Goal: Transaction & Acquisition: Purchase product/service

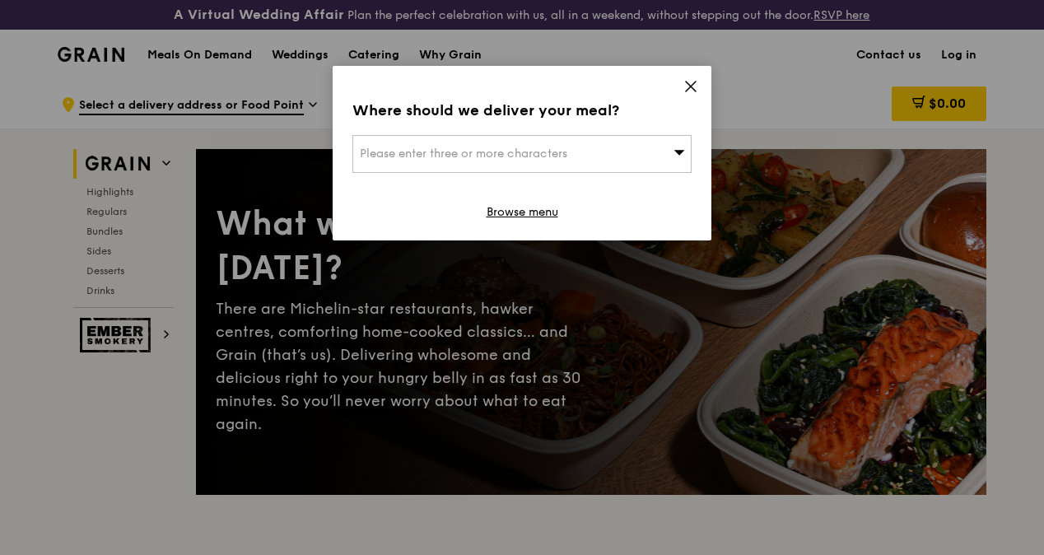
click at [689, 87] on icon at bounding box center [691, 87] width 10 height 10
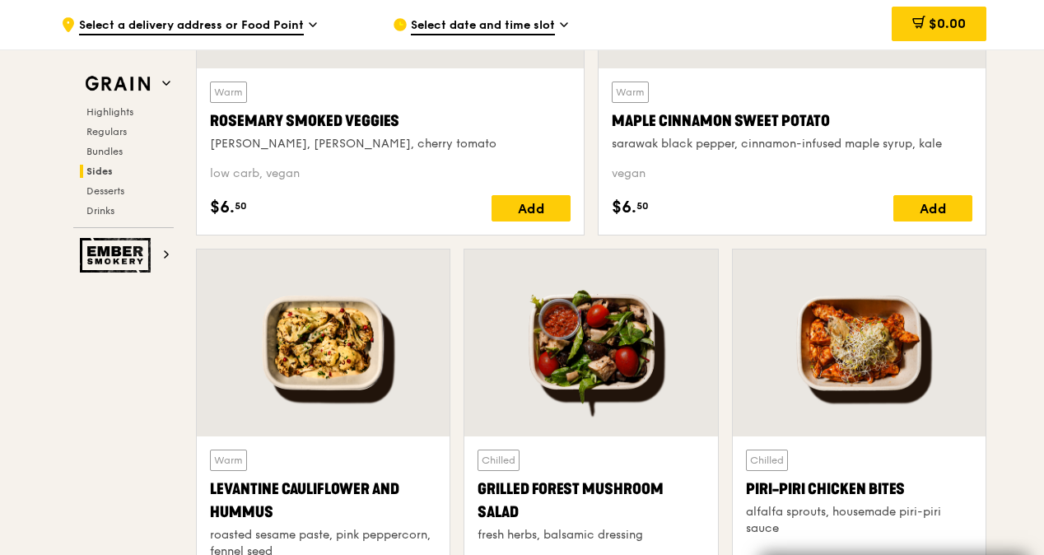
scroll to position [4040, 0]
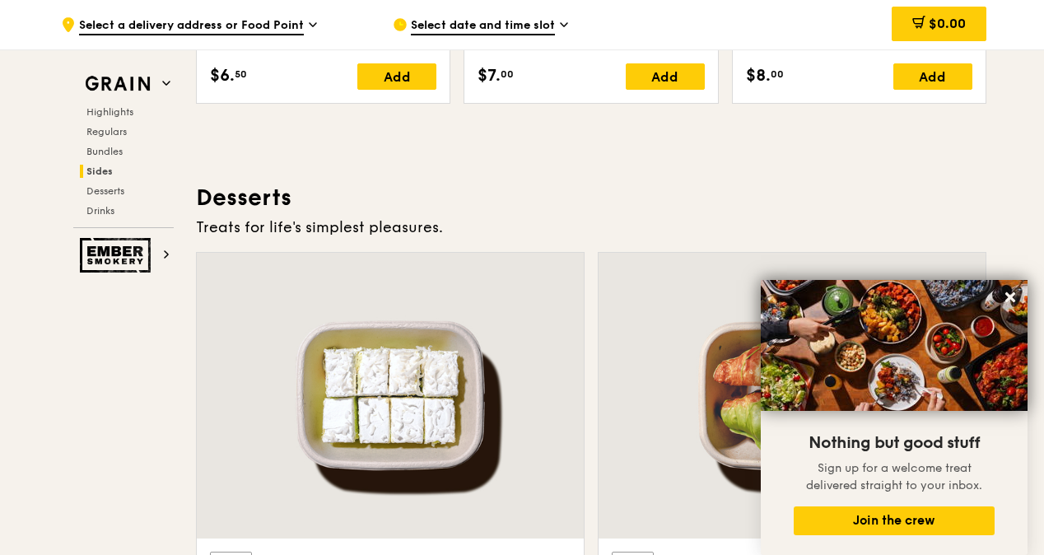
scroll to position [4618, 0]
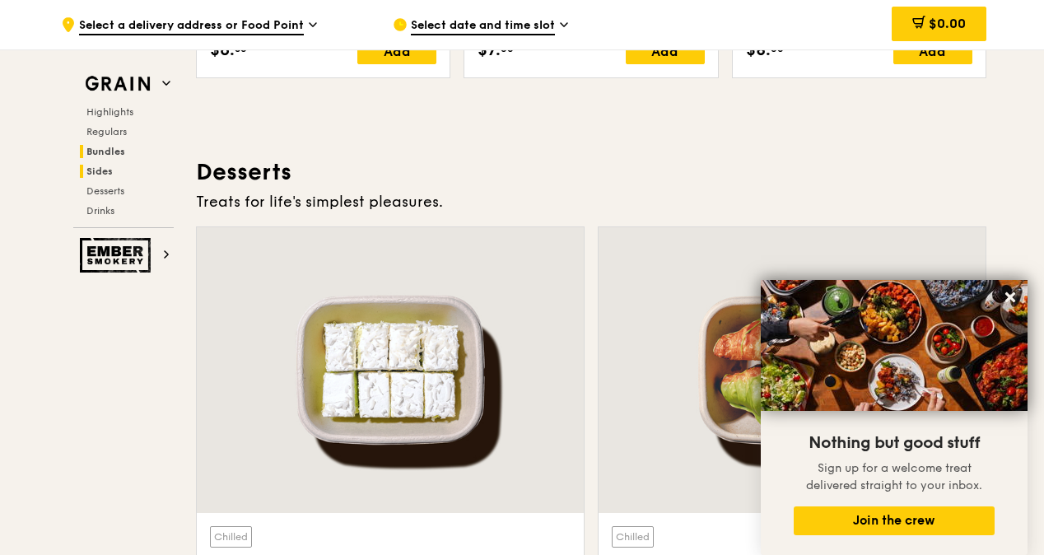
click at [110, 150] on span "Bundles" at bounding box center [105, 152] width 39 height 12
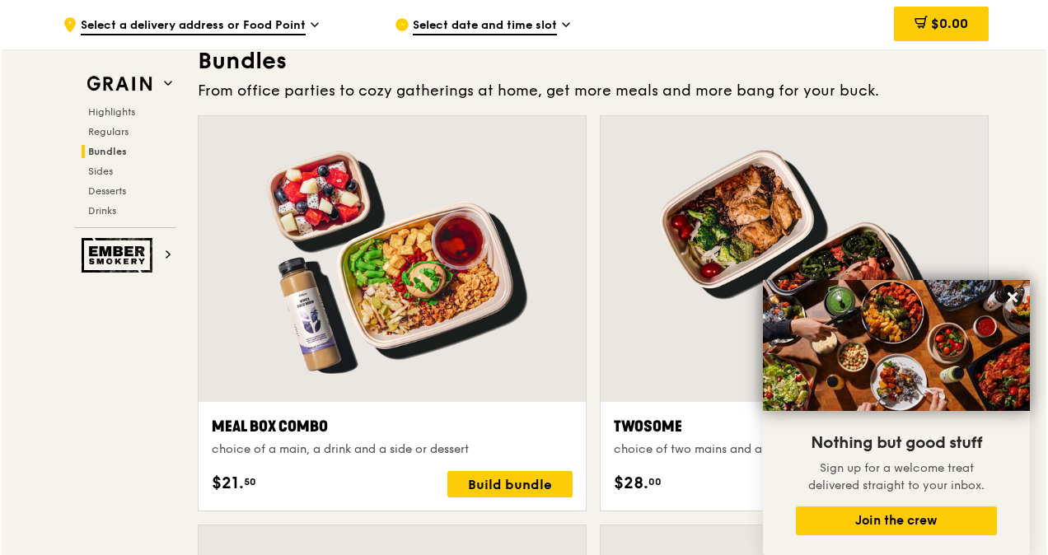
scroll to position [2400, 0]
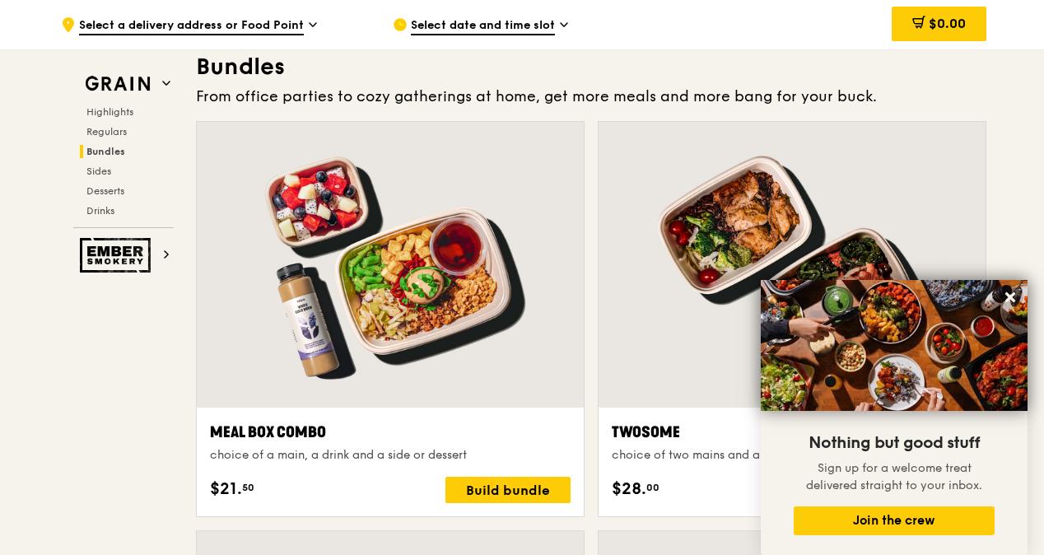
click at [312, 441] on div "Meal Box Combo" at bounding box center [390, 432] width 361 height 23
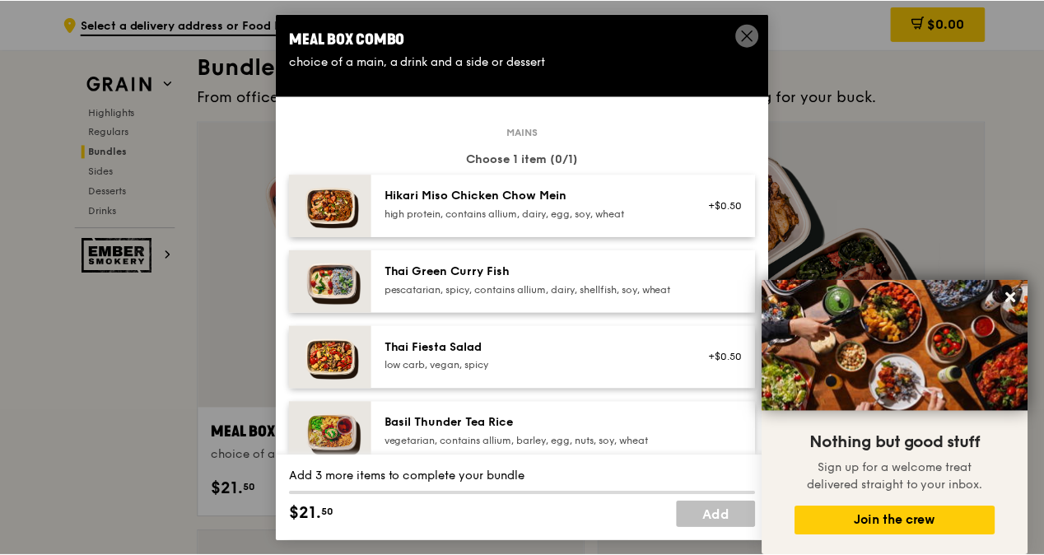
scroll to position [82, 0]
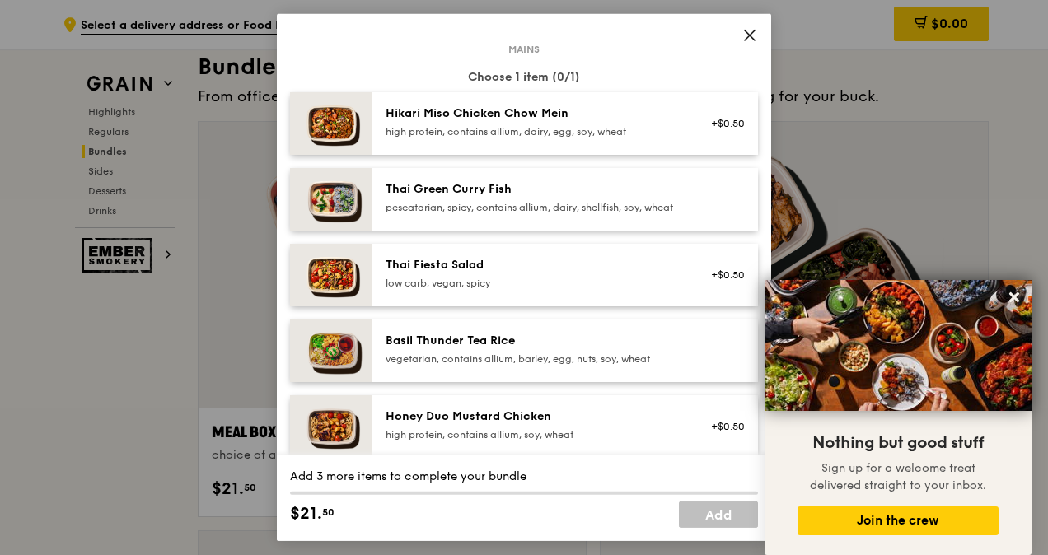
click at [519, 203] on div "pescatarian, spicy, contains allium, dairy, shellfish, soy, wheat" at bounding box center [534, 207] width 296 height 13
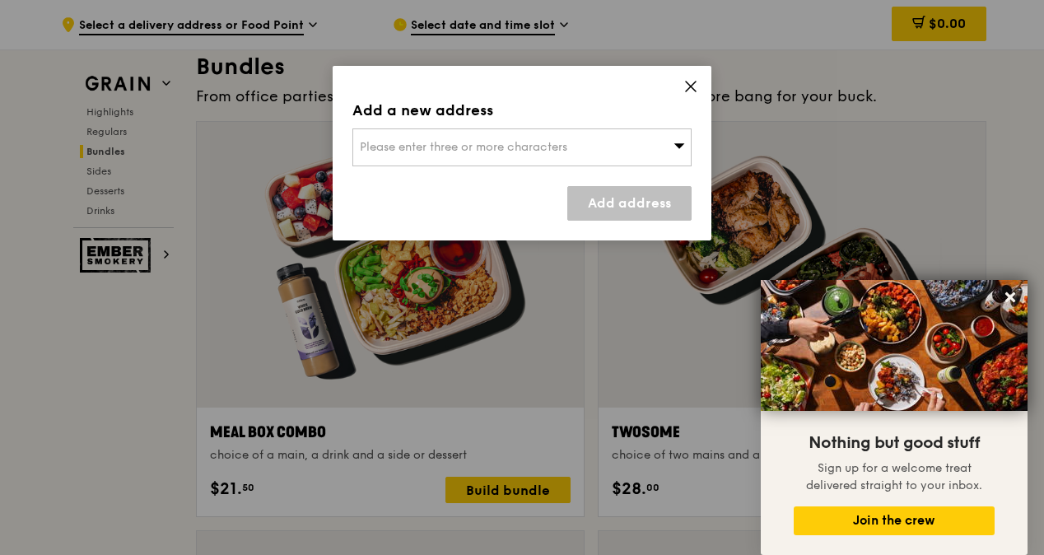
click at [687, 89] on icon at bounding box center [691, 86] width 15 height 15
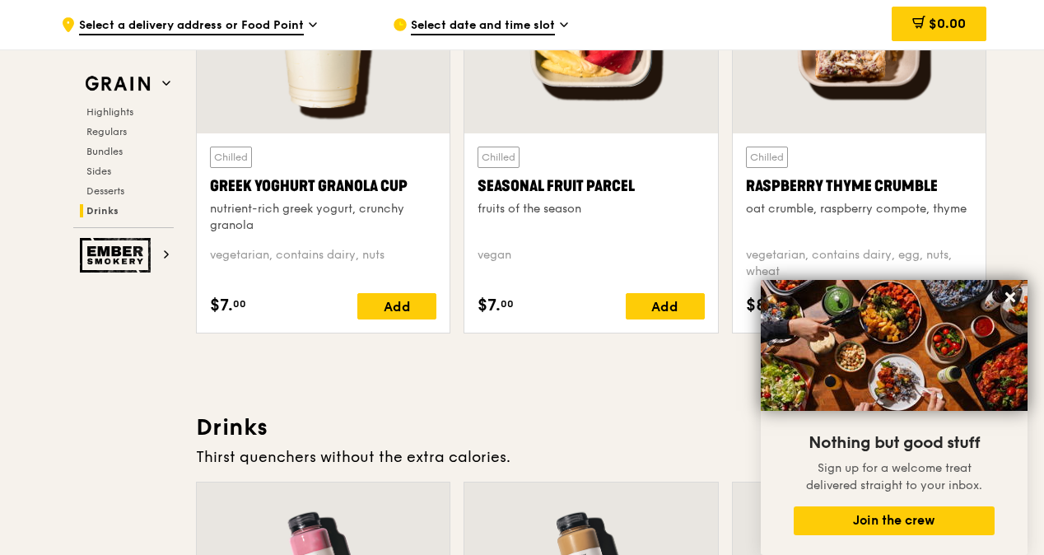
scroll to position [6912, 0]
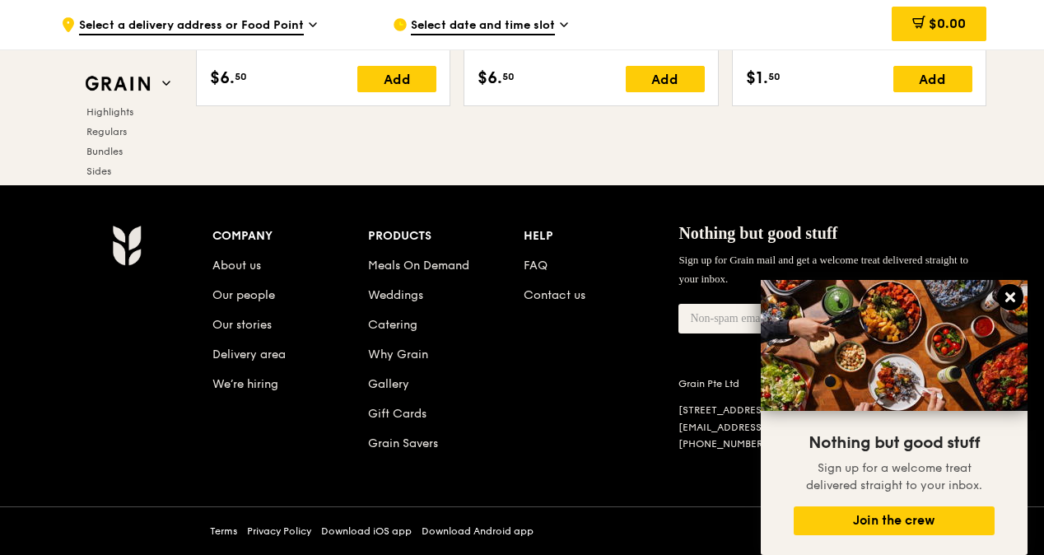
click at [1012, 296] on icon at bounding box center [1011, 297] width 10 height 10
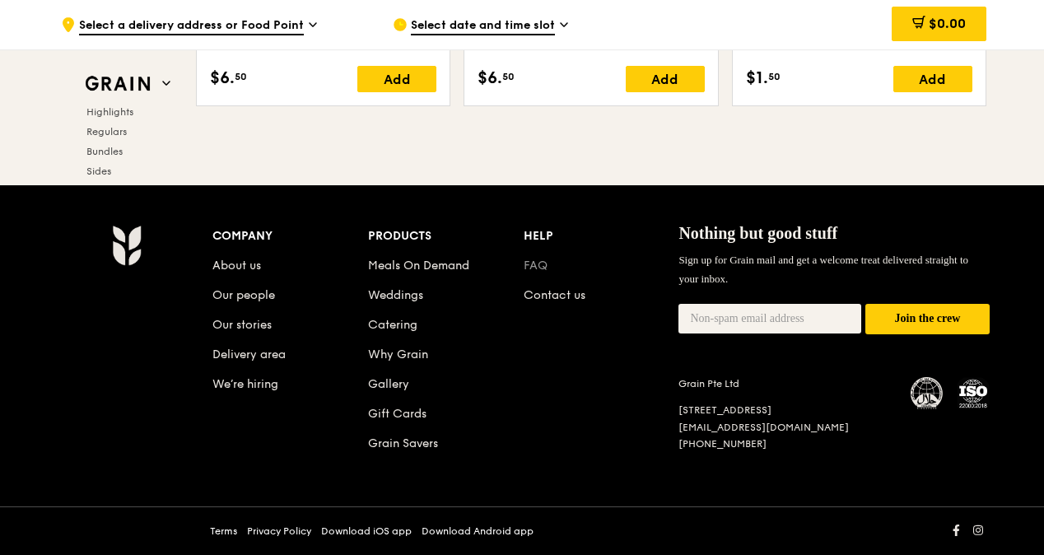
click at [539, 265] on link "FAQ" at bounding box center [536, 266] width 24 height 14
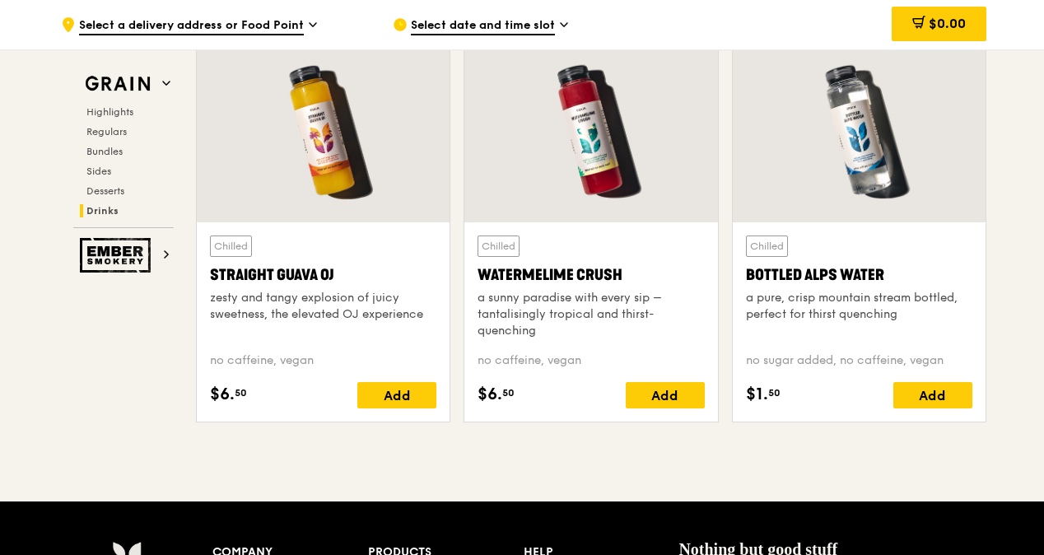
scroll to position [6900, 0]
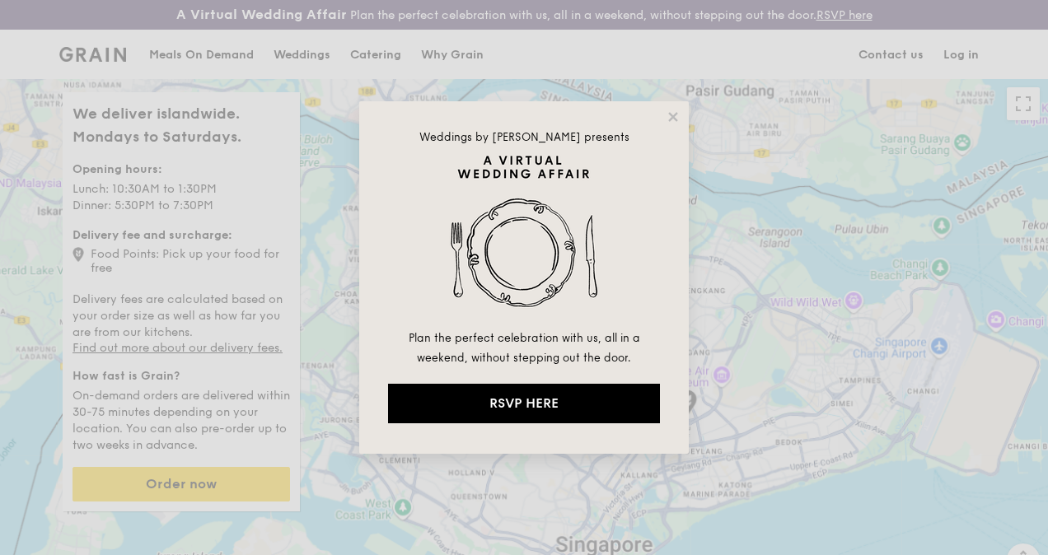
click at [665, 111] on div "Weddings by Grain presents Plan the perfect celebration with us, all in a weeke…" at bounding box center [523, 277] width 329 height 353
click at [670, 119] on icon at bounding box center [672, 116] width 9 height 9
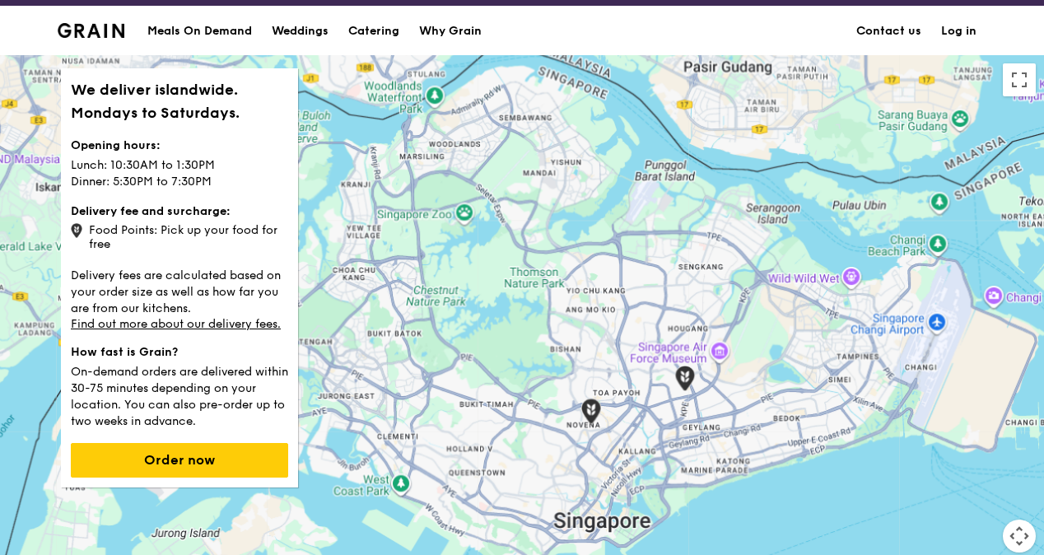
scroll to position [165, 0]
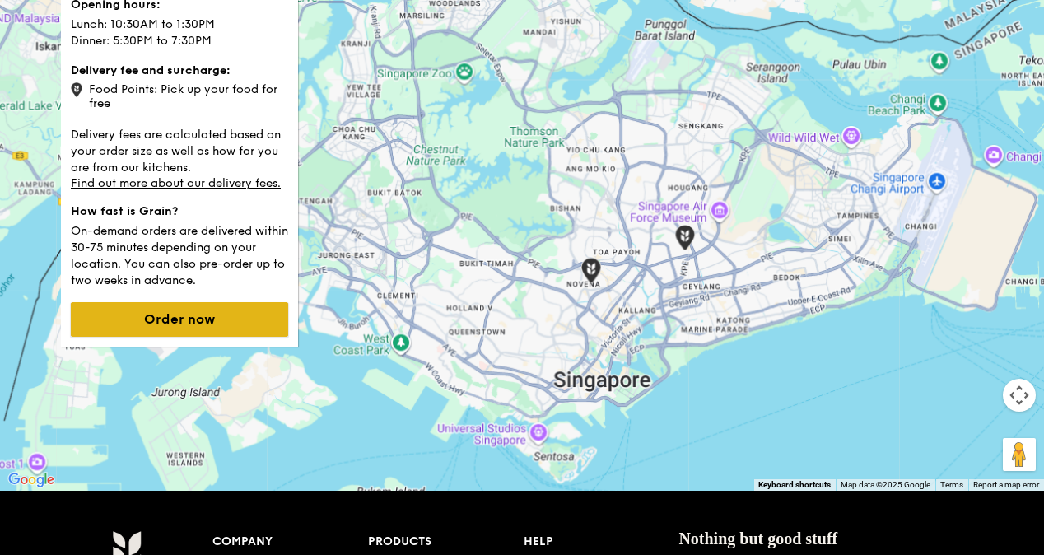
click at [217, 329] on button "Order now" at bounding box center [179, 319] width 217 height 35
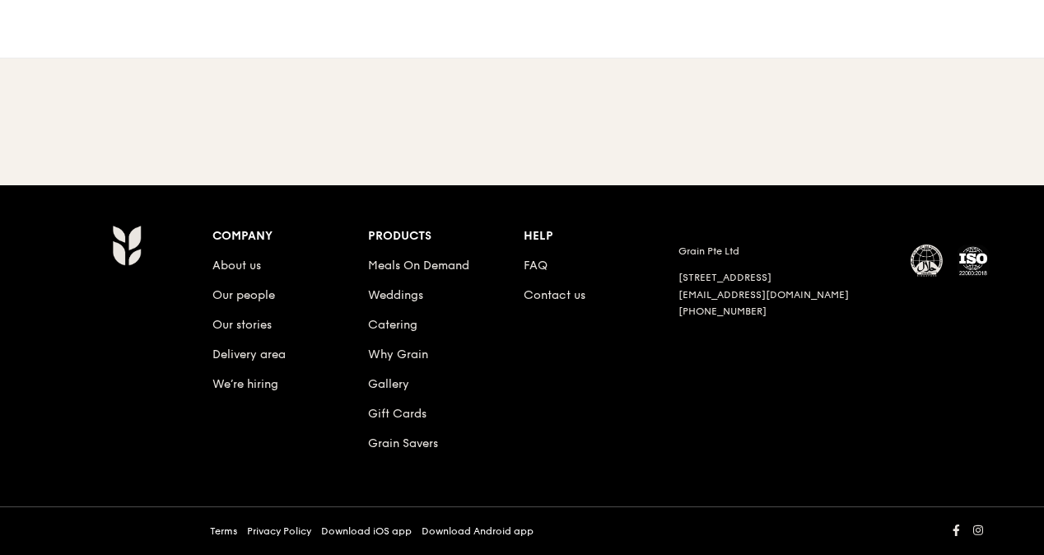
scroll to position [85, 0]
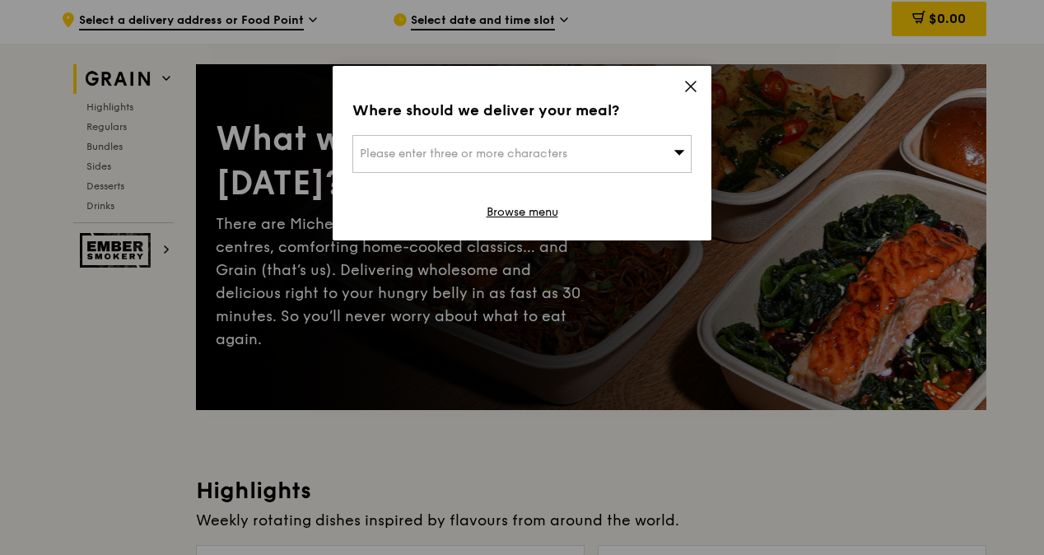
click at [565, 152] on span "Please enter three or more characters" at bounding box center [464, 154] width 208 height 14
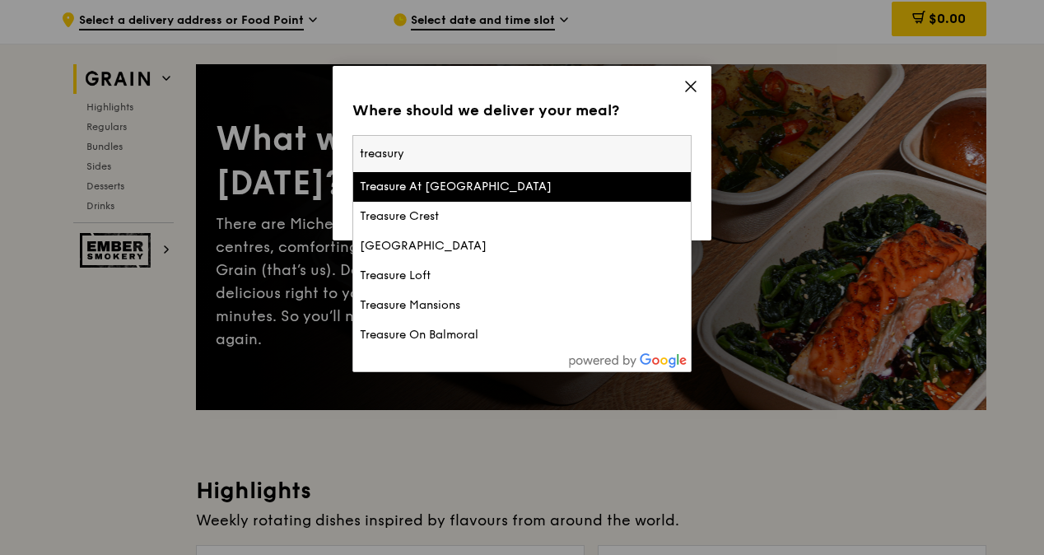
click at [516, 152] on input "treasury" at bounding box center [522, 154] width 338 height 36
type input "high street"
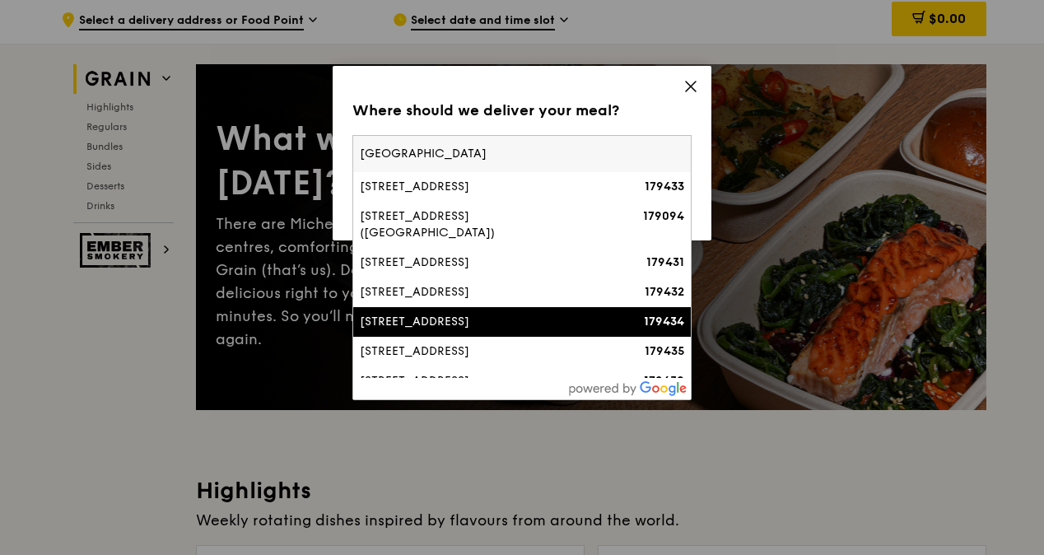
click at [488, 314] on div "100 High Street" at bounding box center [482, 322] width 244 height 16
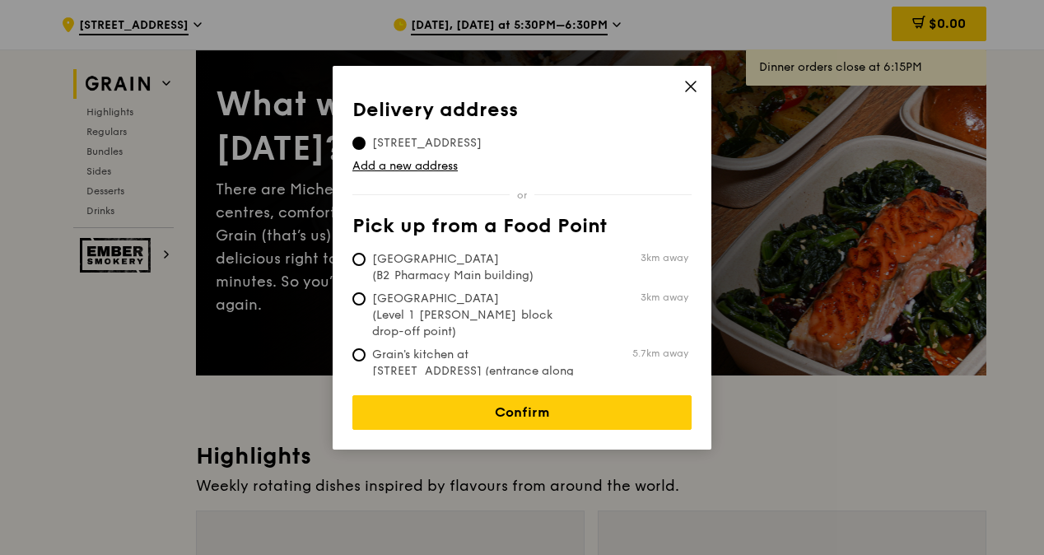
scroll to position [82, 0]
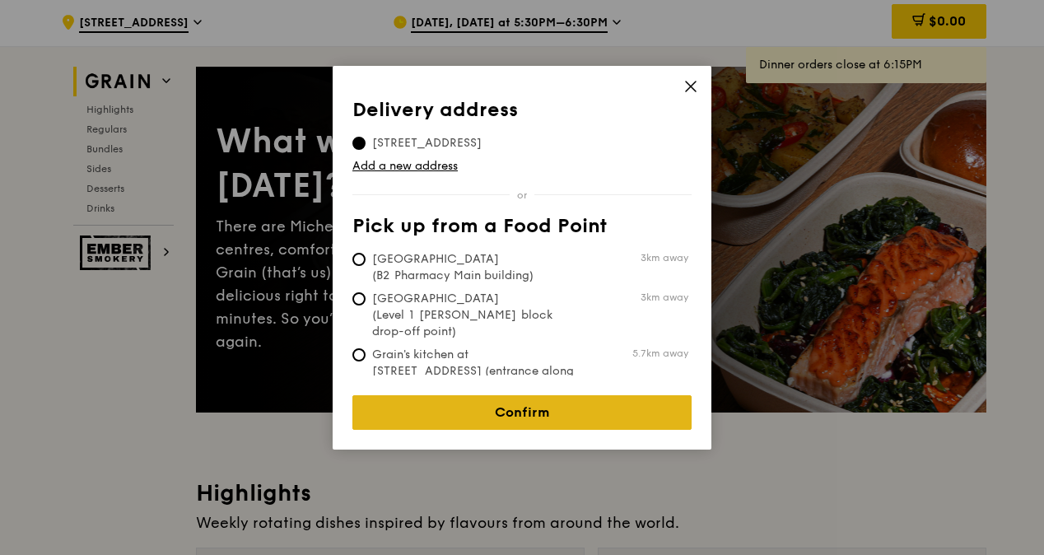
click at [525, 398] on link "Confirm" at bounding box center [522, 412] width 339 height 35
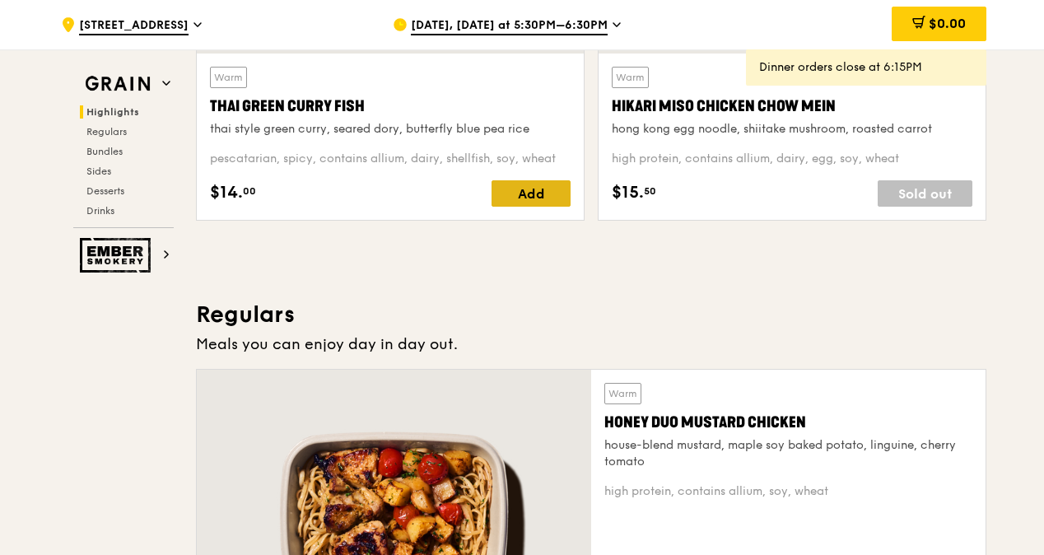
scroll to position [825, 0]
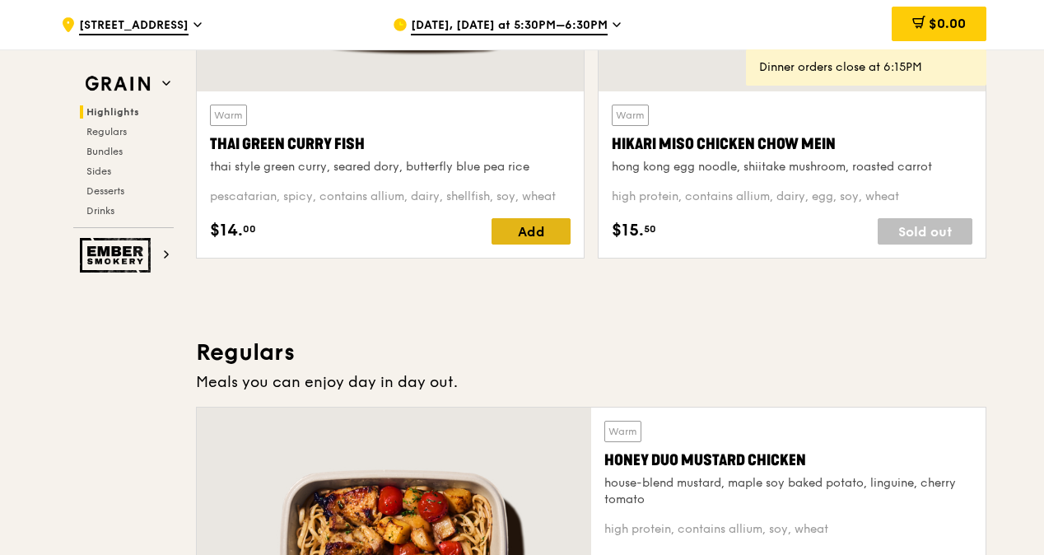
click at [534, 244] on div "Add" at bounding box center [531, 231] width 79 height 26
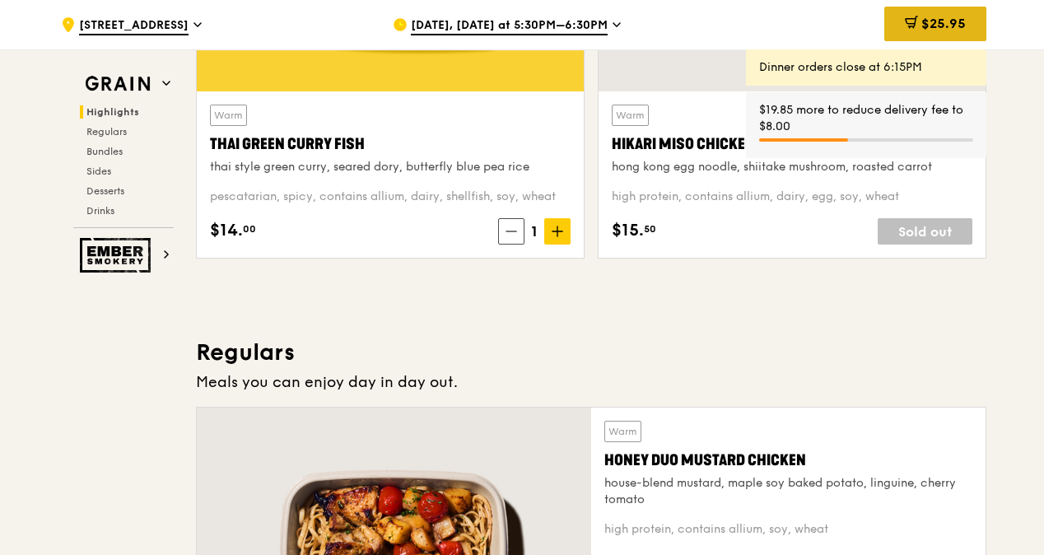
click at [923, 21] on span "$25.95" at bounding box center [944, 24] width 44 height 16
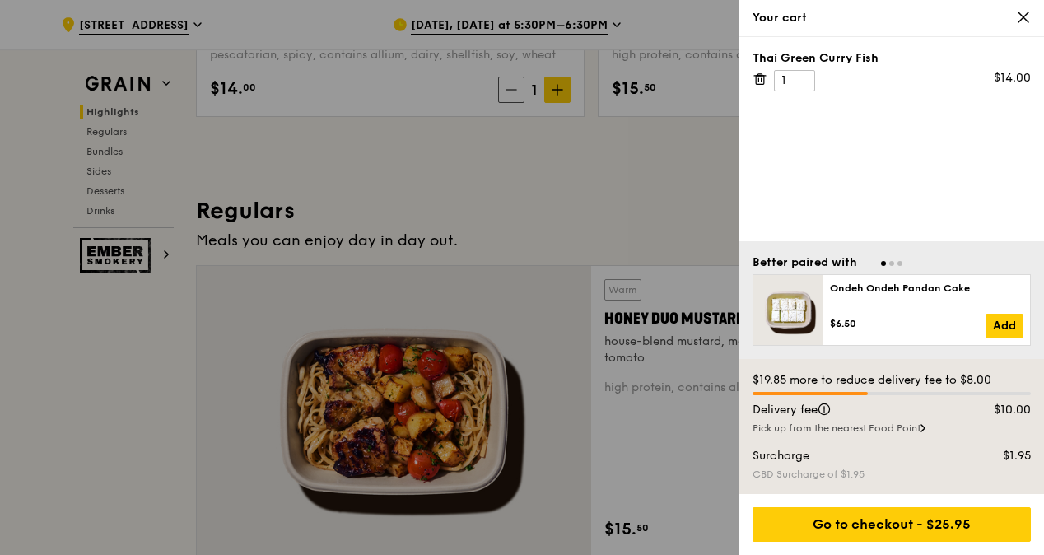
scroll to position [989, 0]
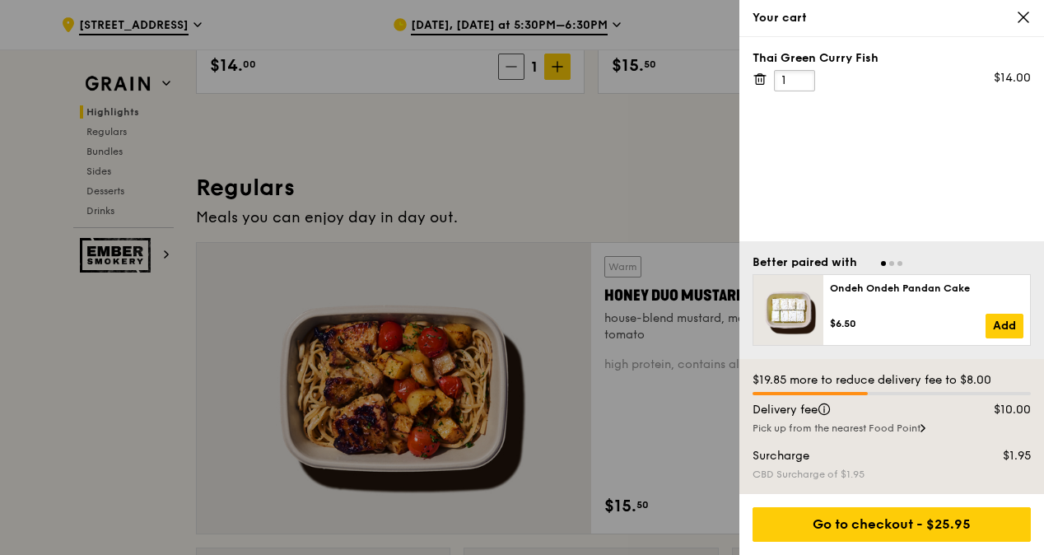
click at [797, 82] on input "1" at bounding box center [794, 80] width 41 height 21
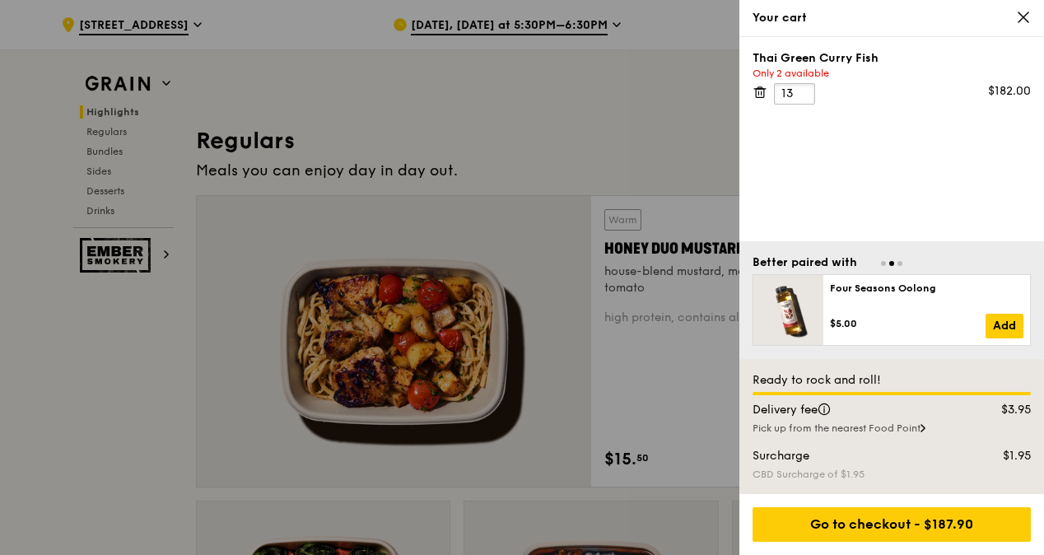
scroll to position [1072, 0]
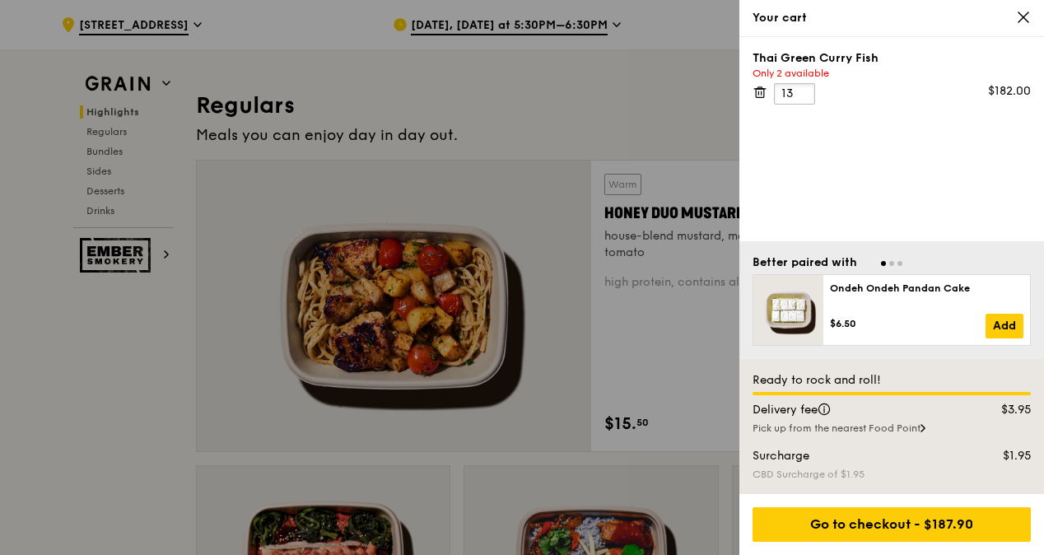
click at [799, 91] on input "13" at bounding box center [794, 93] width 41 height 21
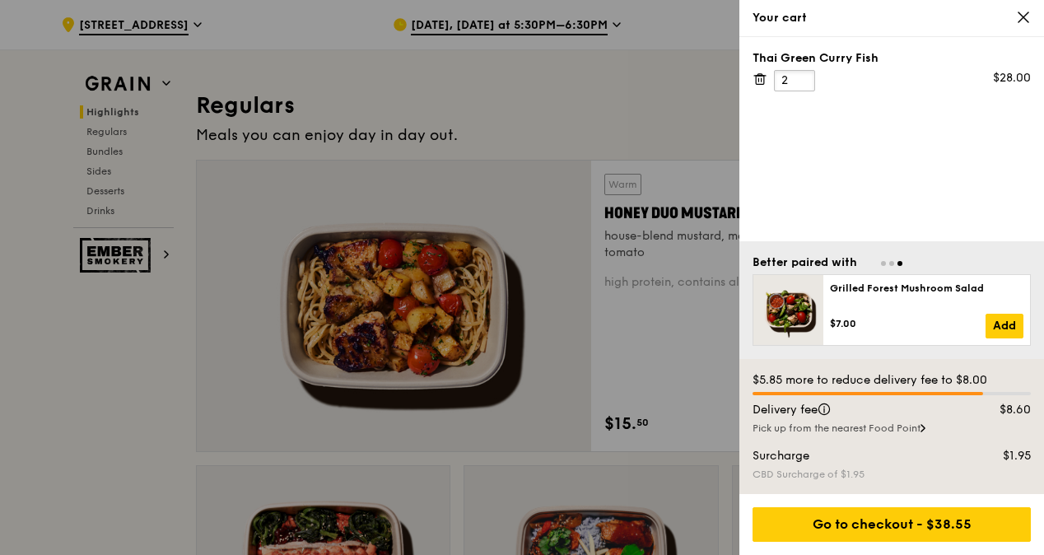
click at [807, 77] on input "2" at bounding box center [794, 80] width 41 height 21
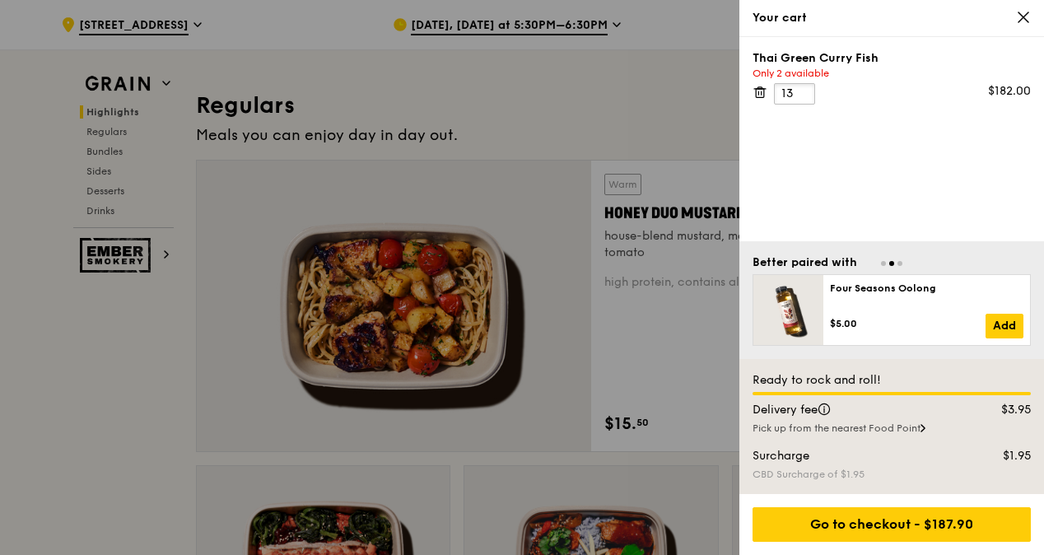
type input "13"
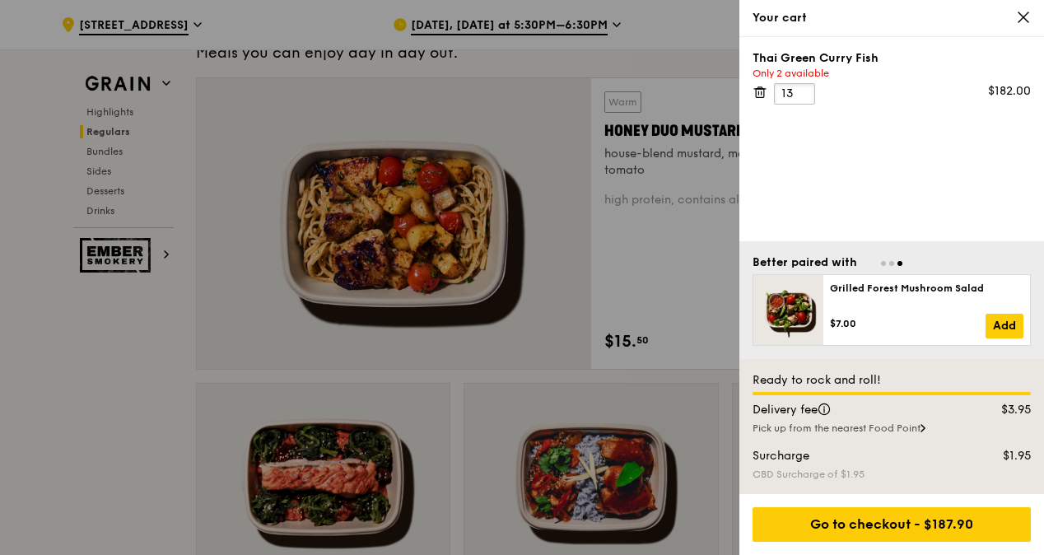
scroll to position [1236, 0]
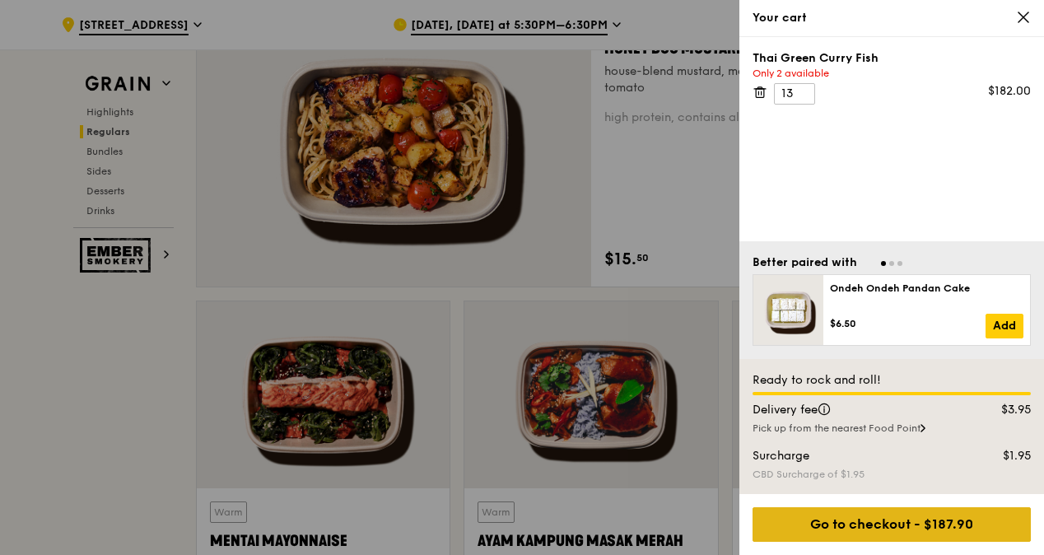
click at [854, 521] on div "Go to checkout - $187.90" at bounding box center [892, 524] width 278 height 35
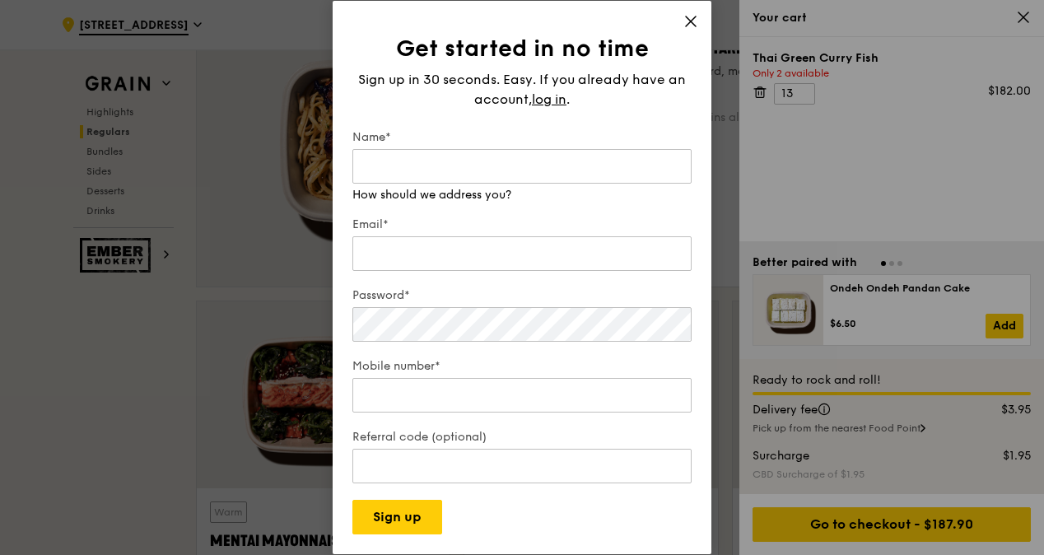
scroll to position [1319, 0]
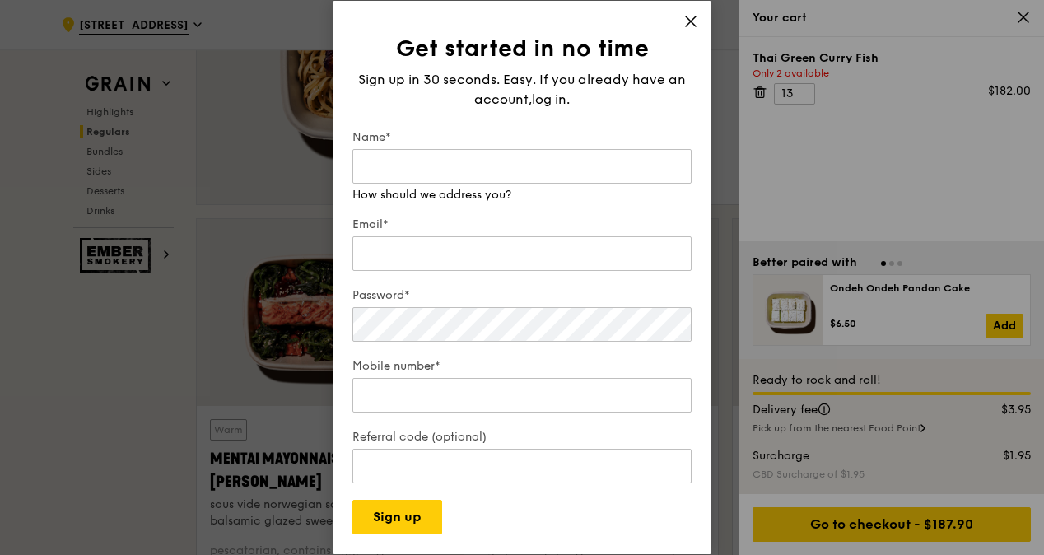
click at [689, 26] on icon at bounding box center [691, 21] width 10 height 10
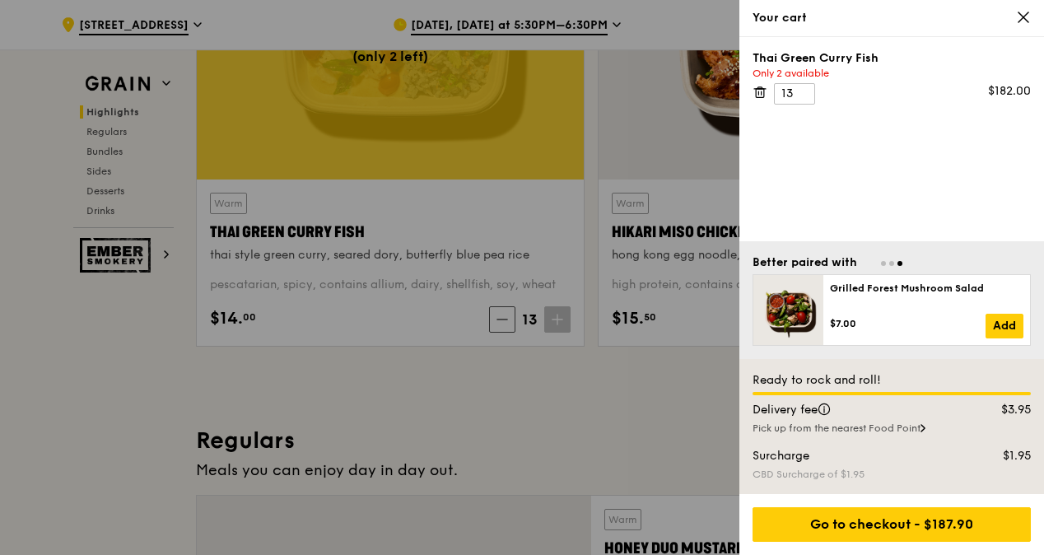
scroll to position [412, 0]
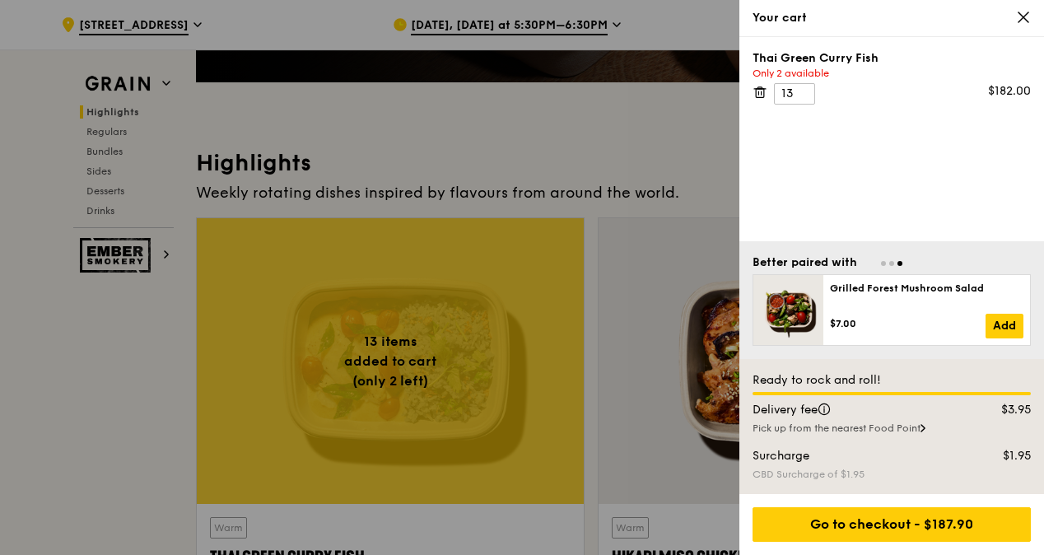
click at [1026, 12] on icon at bounding box center [1023, 17] width 15 height 15
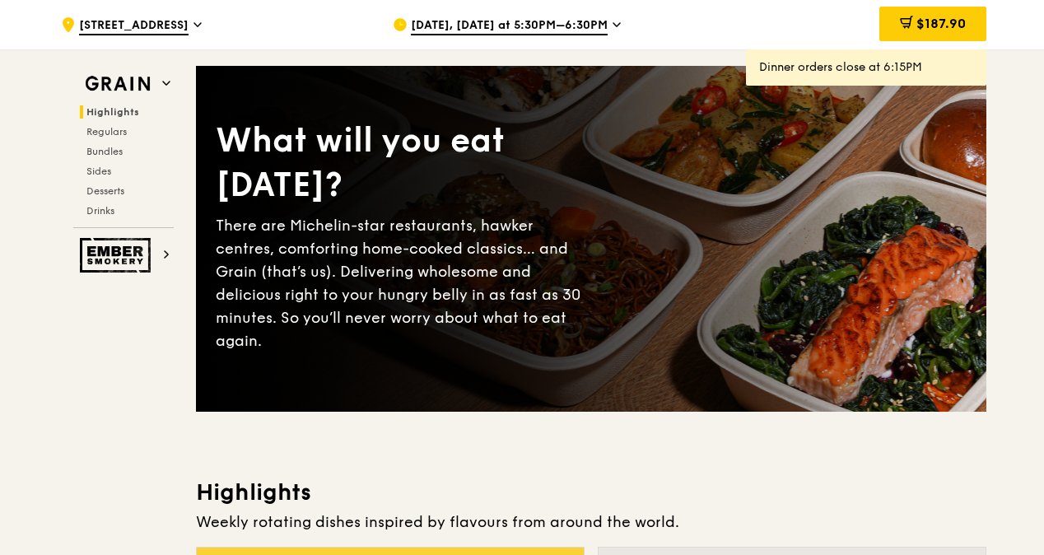
scroll to position [577, 0]
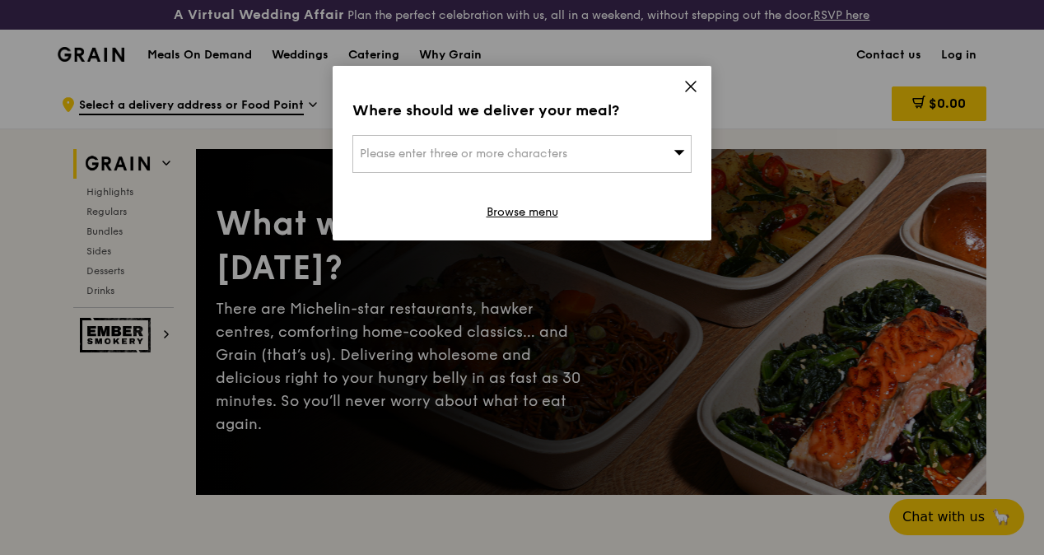
click at [684, 86] on icon at bounding box center [691, 86] width 15 height 15
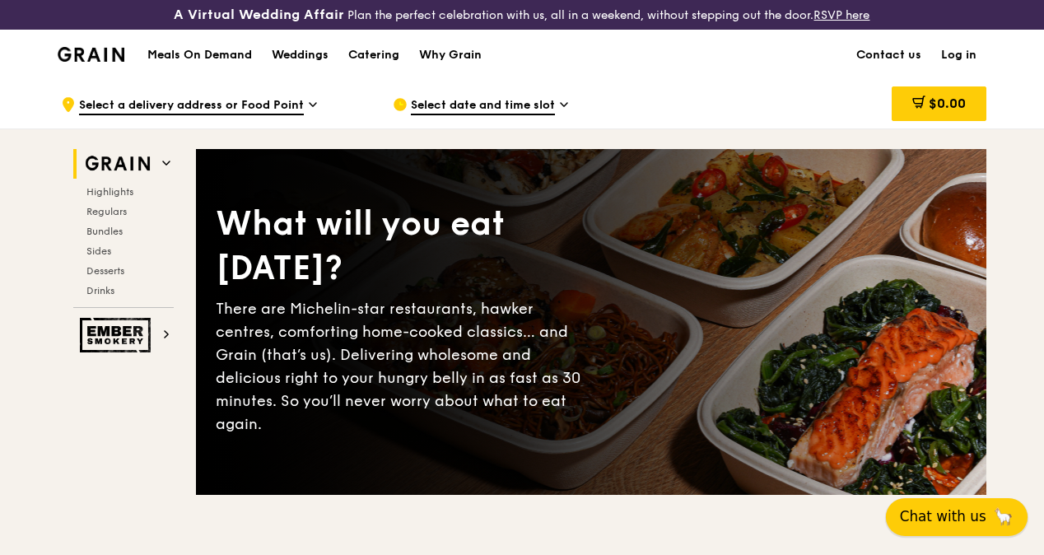
click at [934, 511] on span "Chat with us" at bounding box center [943, 517] width 86 height 21
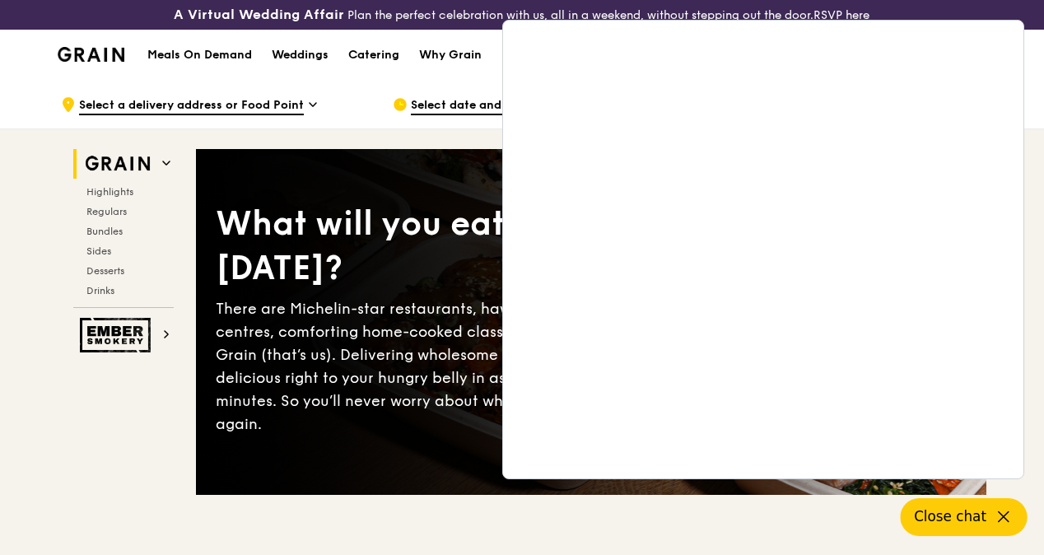
click at [998, 510] on icon at bounding box center [1004, 517] width 20 height 20
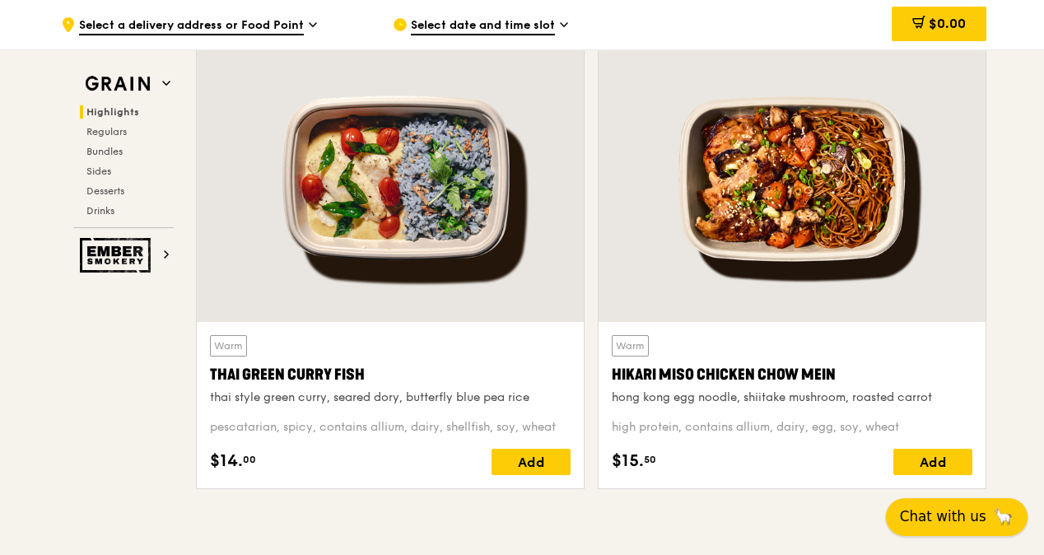
scroll to position [659, 0]
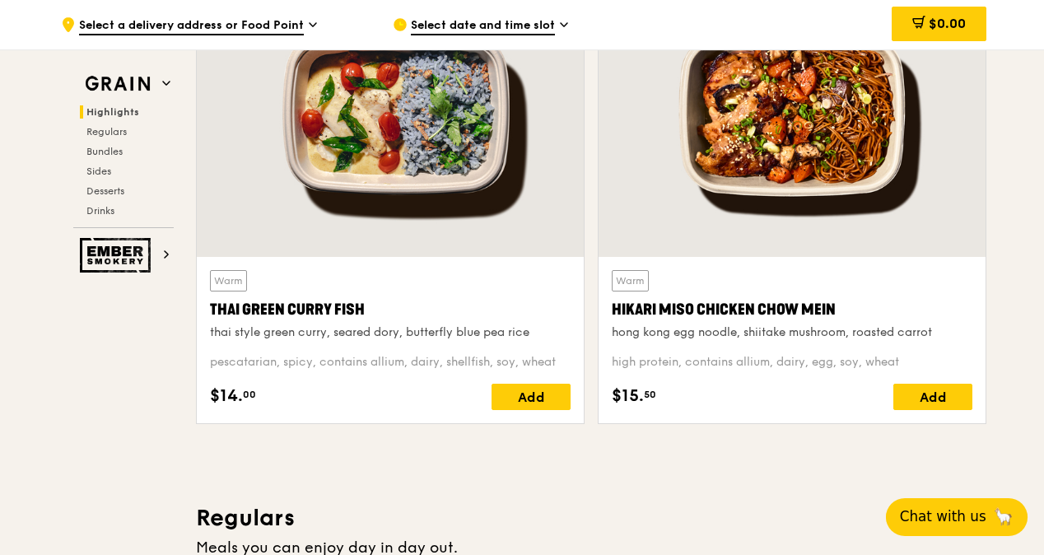
click at [239, 409] on span "$14." at bounding box center [226, 396] width 33 height 25
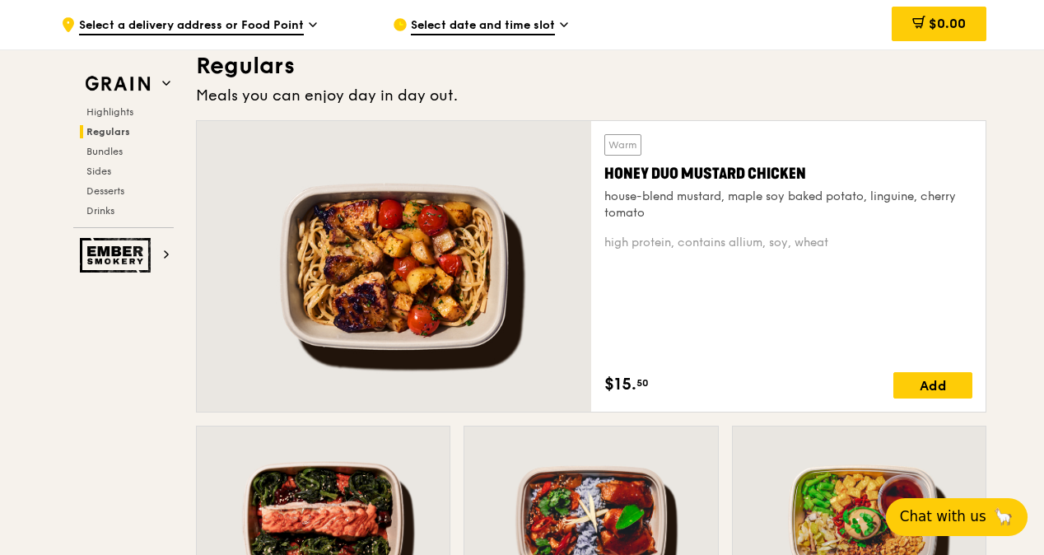
scroll to position [1154, 0]
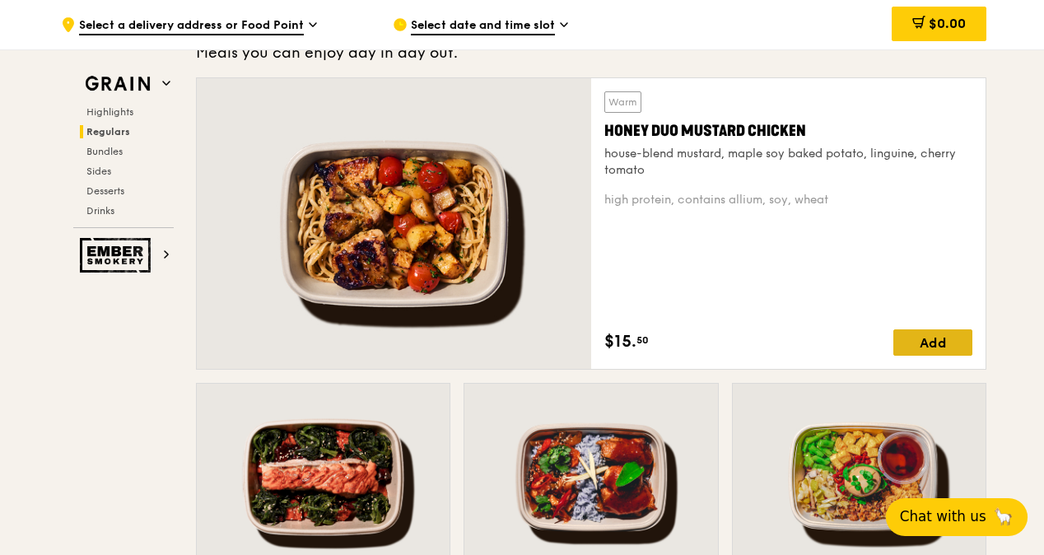
click at [918, 351] on div "Add" at bounding box center [933, 342] width 79 height 26
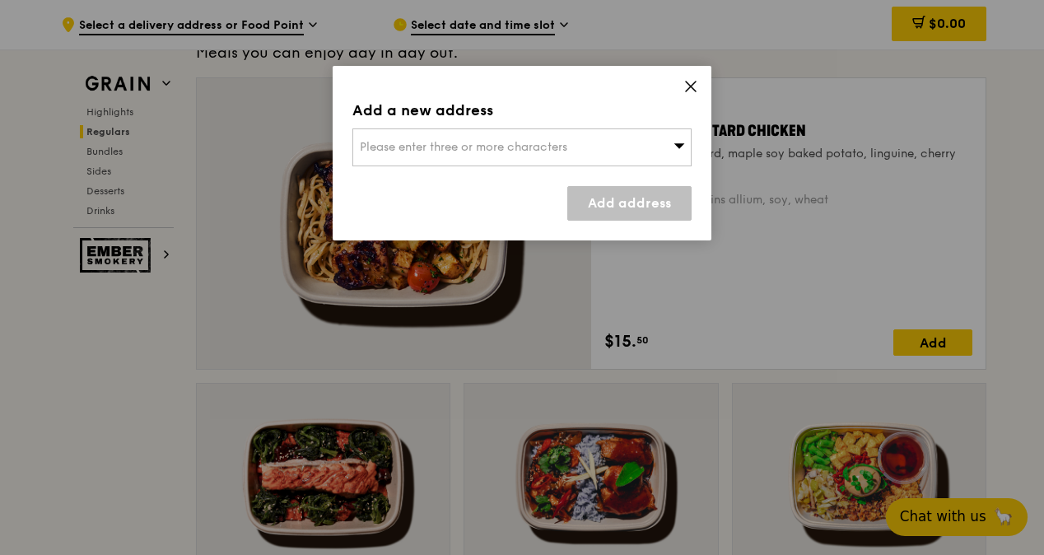
click at [558, 147] on span "Please enter three or more characters" at bounding box center [464, 147] width 208 height 14
type input "high str"
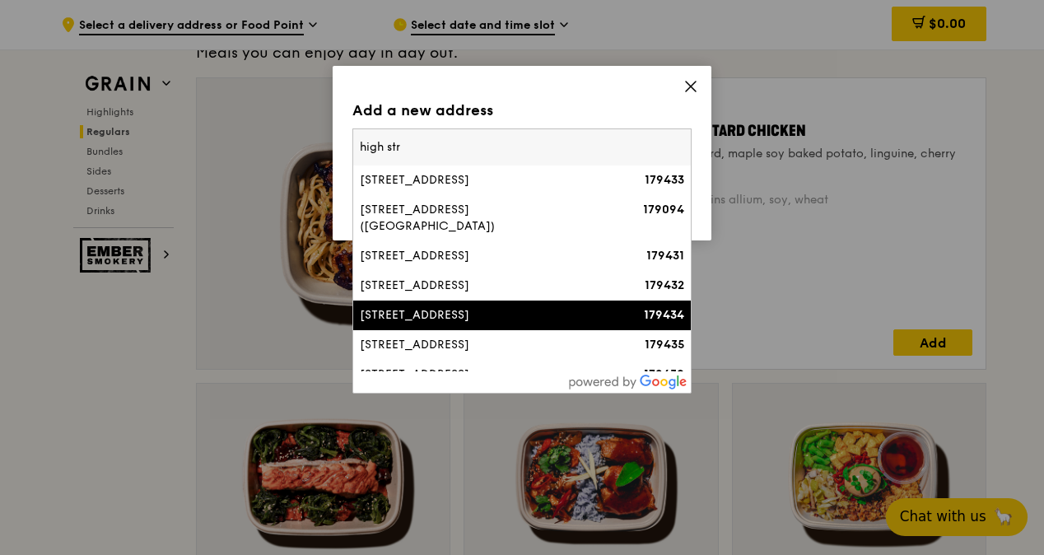
click at [481, 307] on div "100 High Street" at bounding box center [482, 315] width 244 height 16
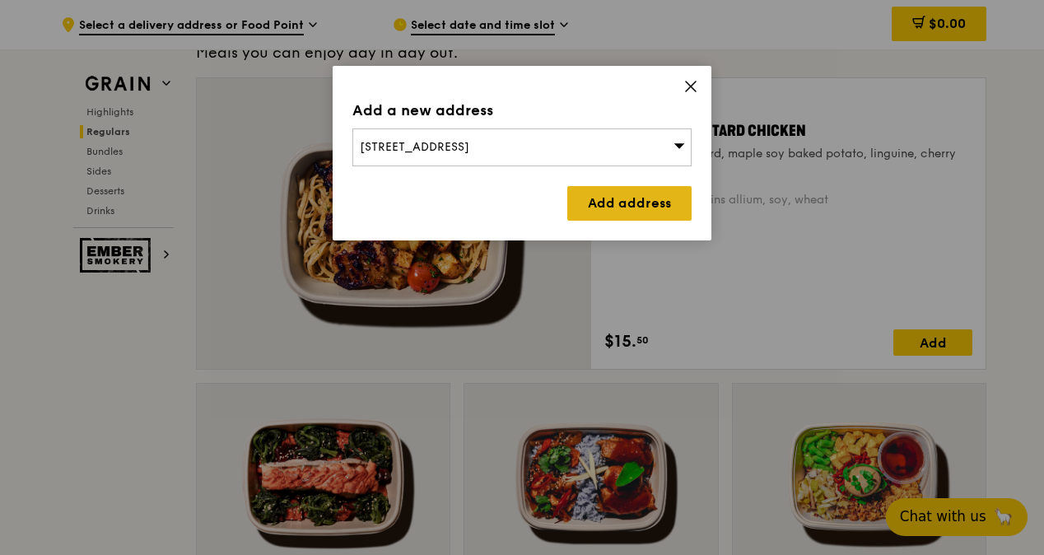
click at [610, 195] on link "Add address" at bounding box center [630, 203] width 124 height 35
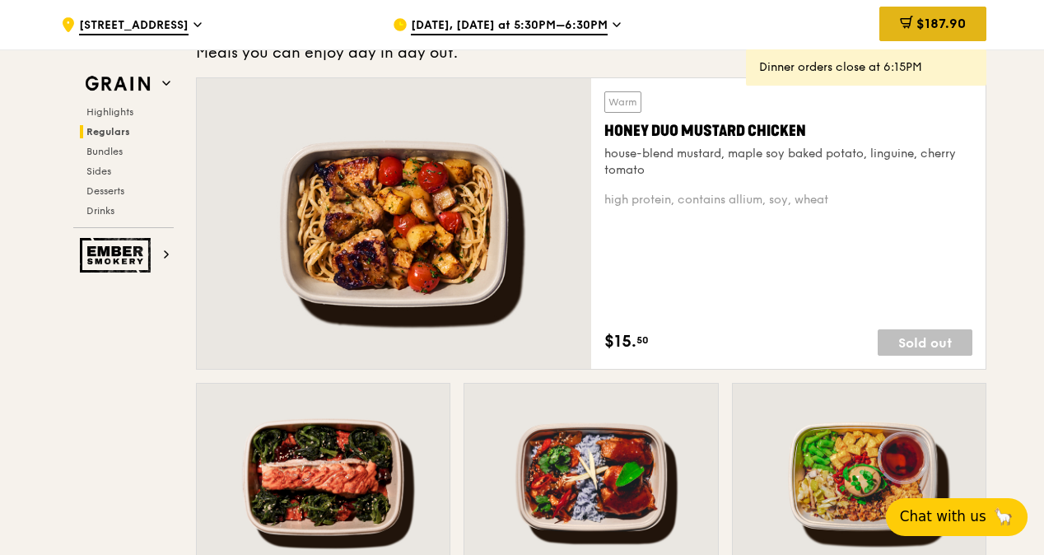
click at [920, 21] on span "$187.90" at bounding box center [941, 24] width 49 height 16
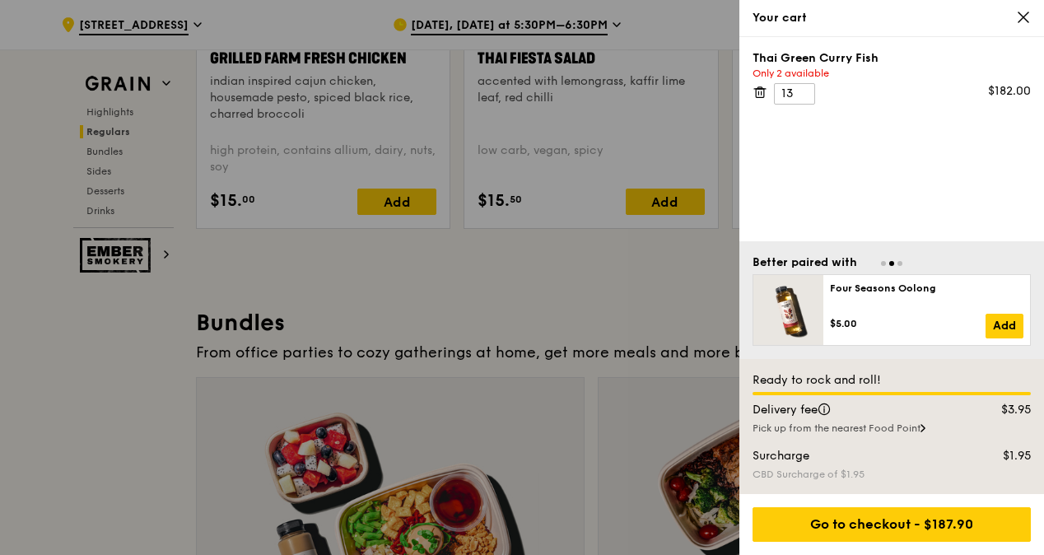
scroll to position [2061, 0]
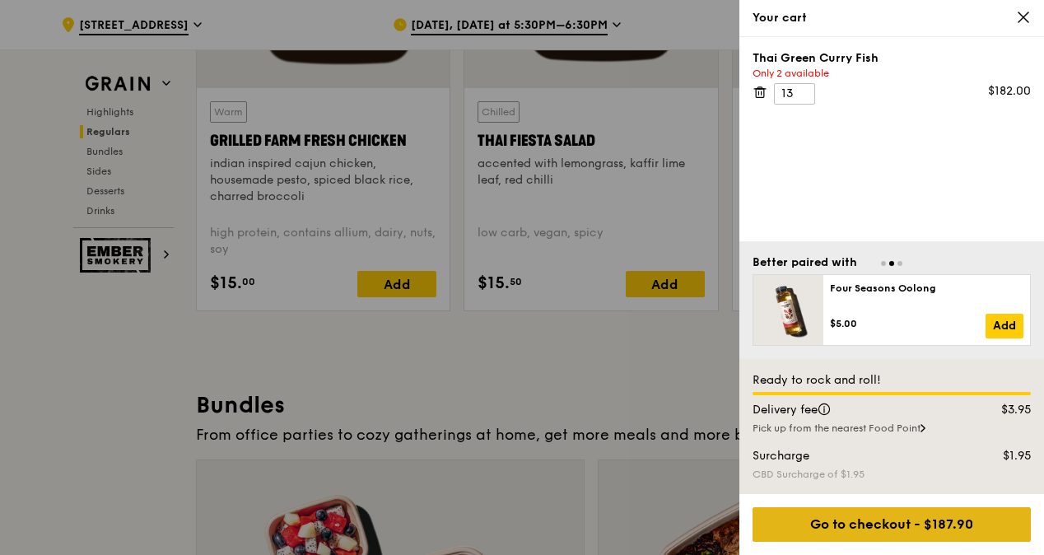
click at [858, 525] on div "Go to checkout - $187.90" at bounding box center [892, 524] width 278 height 35
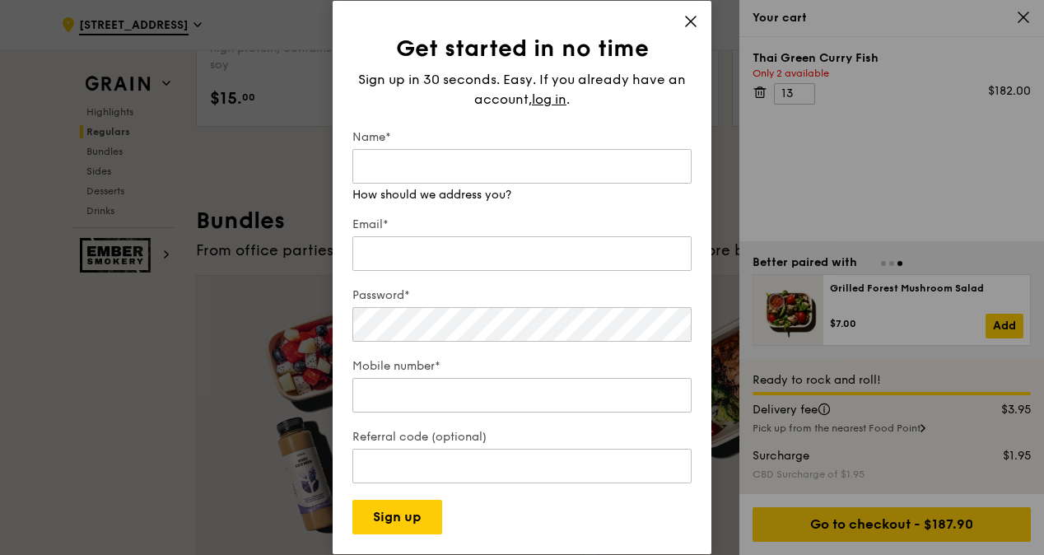
scroll to position [2143, 0]
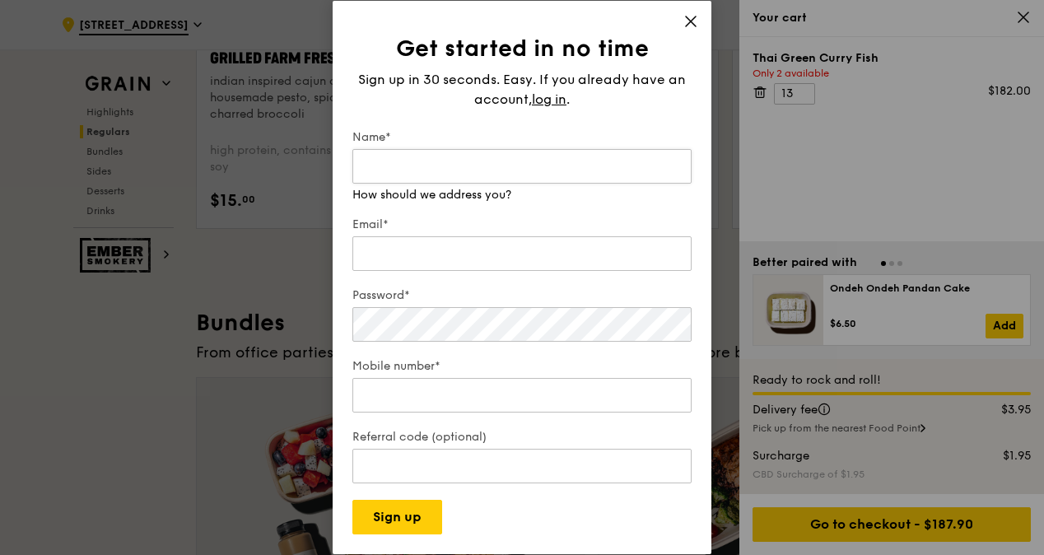
click at [514, 169] on input "Name*" at bounding box center [522, 166] width 339 height 35
click at [555, 110] on span "log in" at bounding box center [549, 100] width 35 height 20
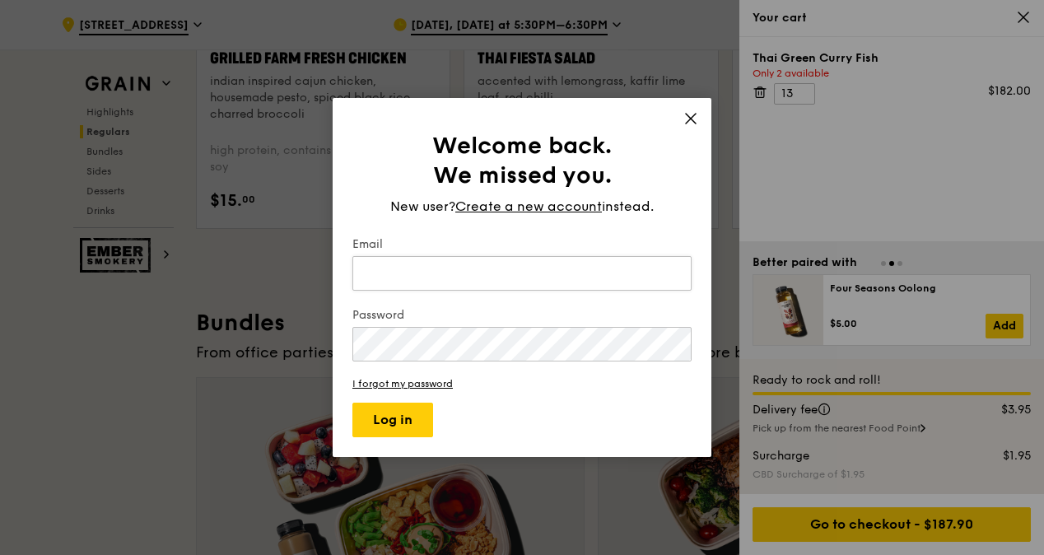
click at [484, 274] on input "Email" at bounding box center [522, 273] width 339 height 35
type input "nellynquek@hotmail.com"
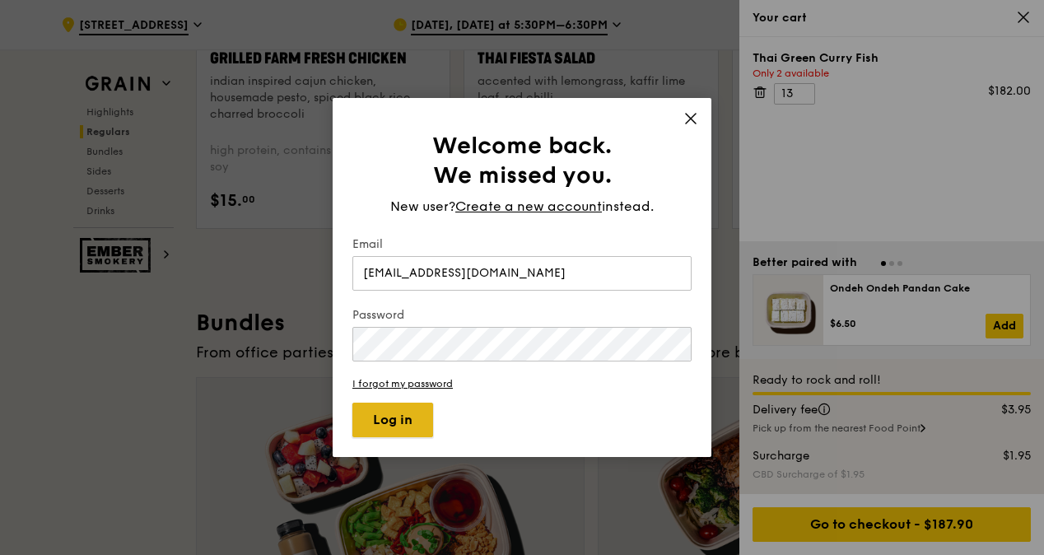
click at [379, 420] on button "Log in" at bounding box center [393, 420] width 81 height 35
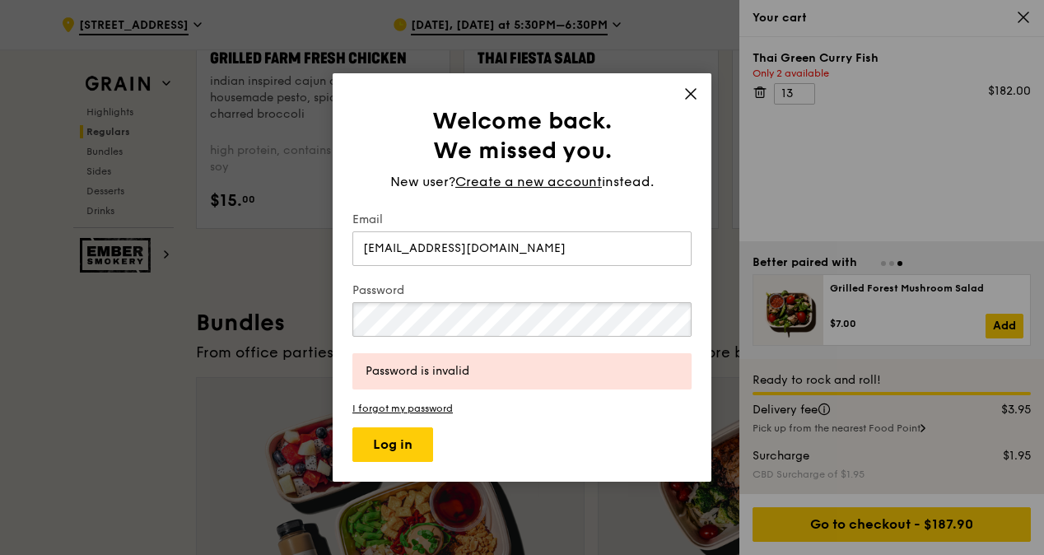
click at [353, 428] on button "Log in" at bounding box center [393, 445] width 81 height 35
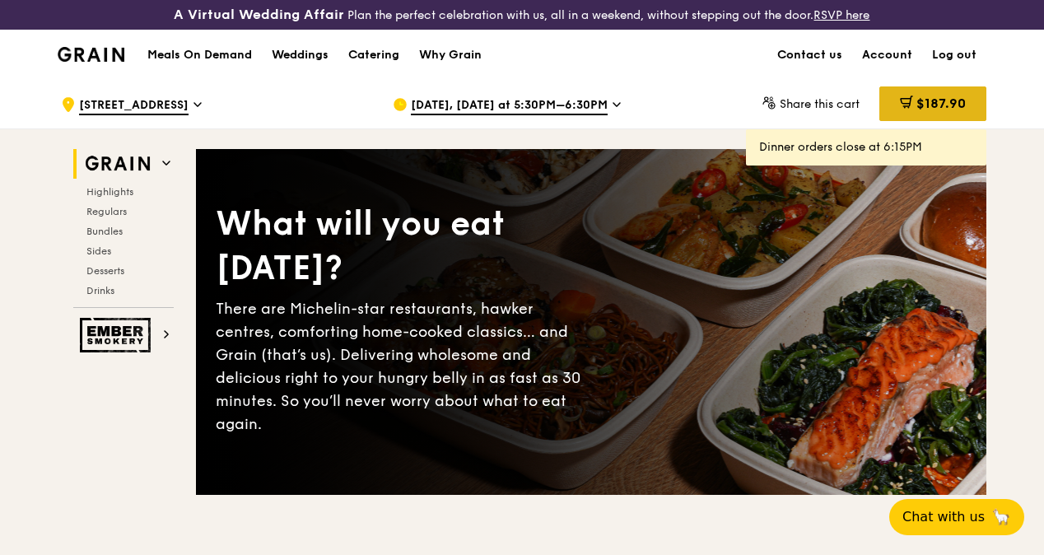
click at [922, 111] on span "$187.90" at bounding box center [941, 104] width 49 height 16
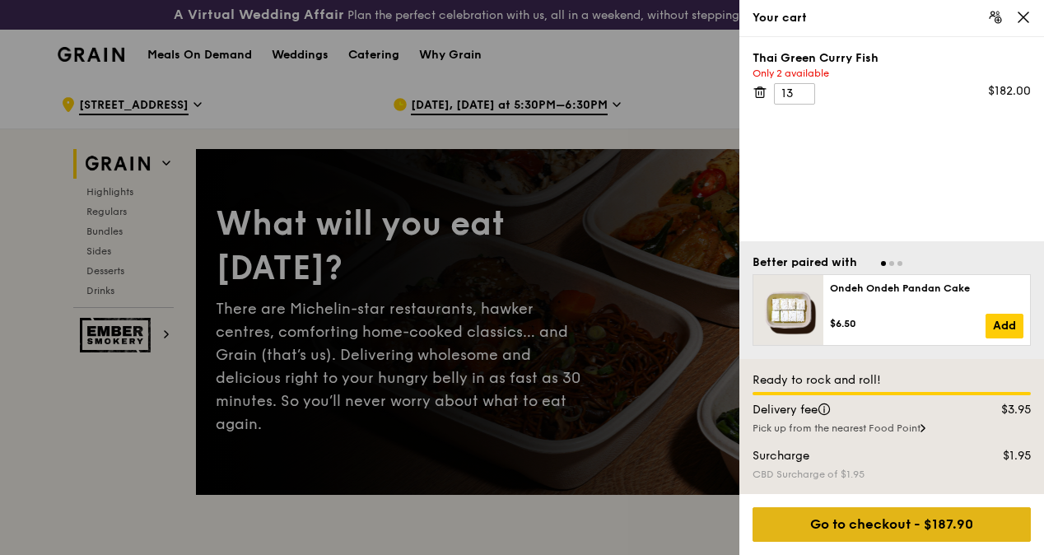
click at [857, 526] on div "Go to checkout - $187.90" at bounding box center [892, 524] width 278 height 35
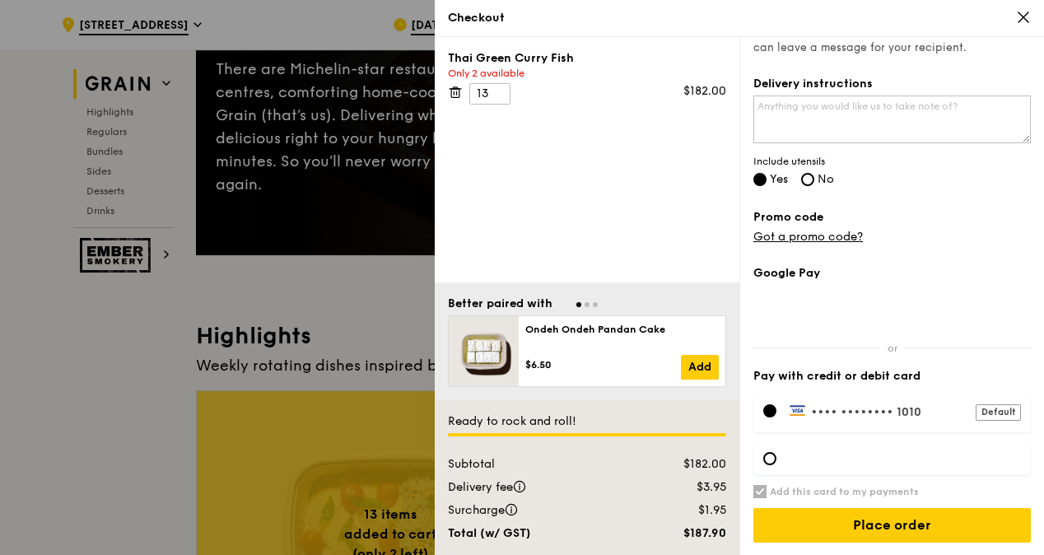
scroll to position [247, 0]
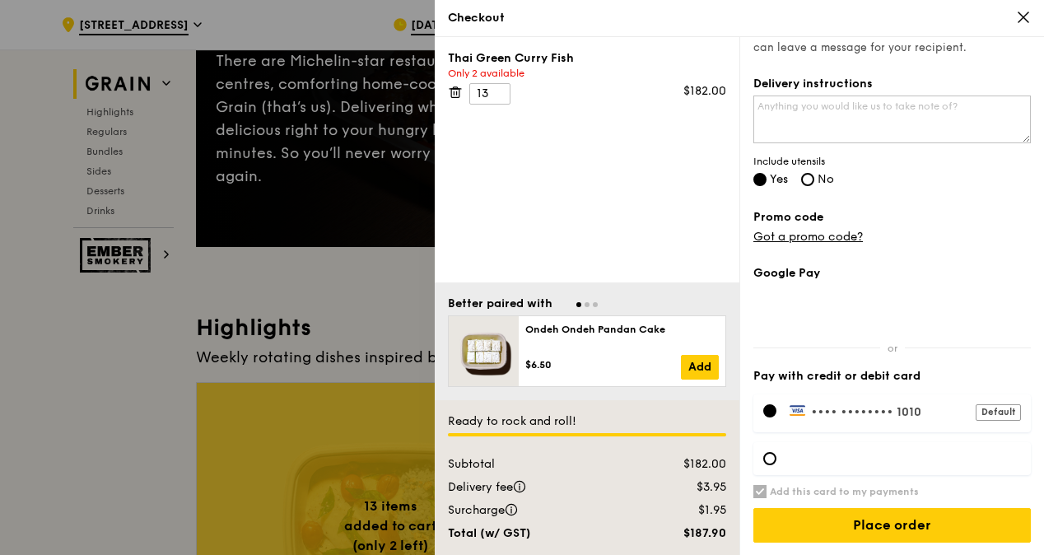
click at [211, 338] on div at bounding box center [522, 277] width 1044 height 555
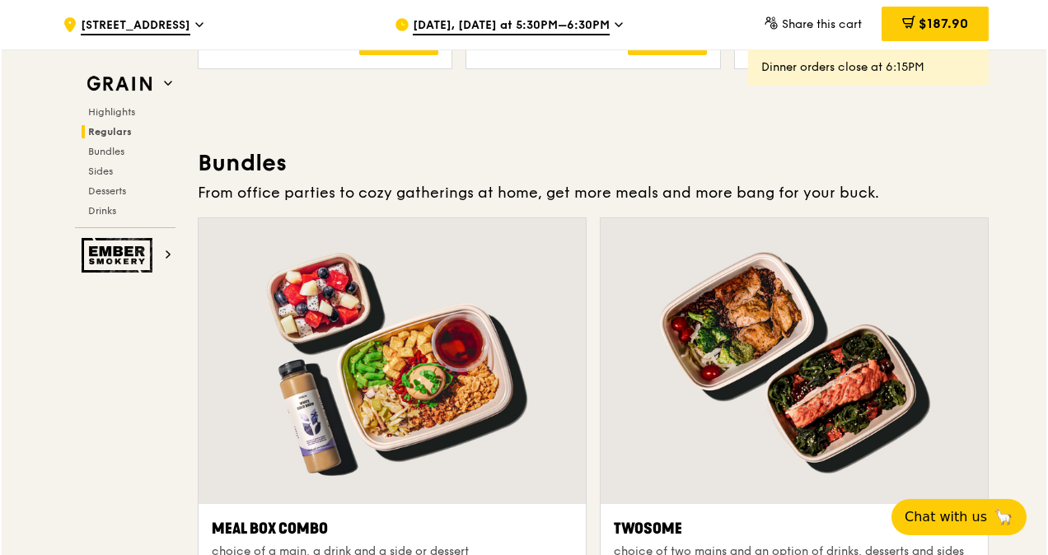
scroll to position [2309, 0]
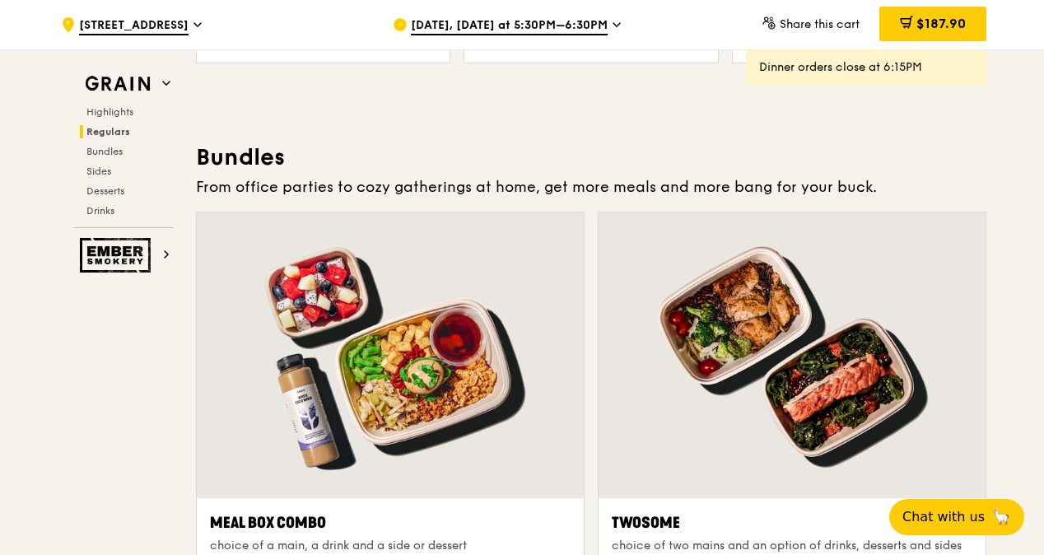
click at [438, 351] on div at bounding box center [390, 356] width 387 height 286
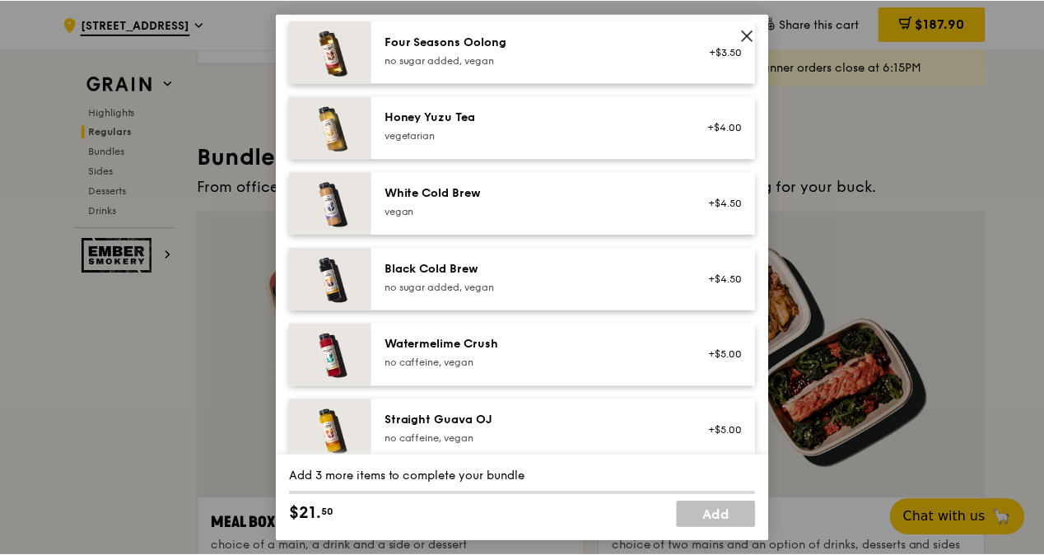
scroll to position [2199, 0]
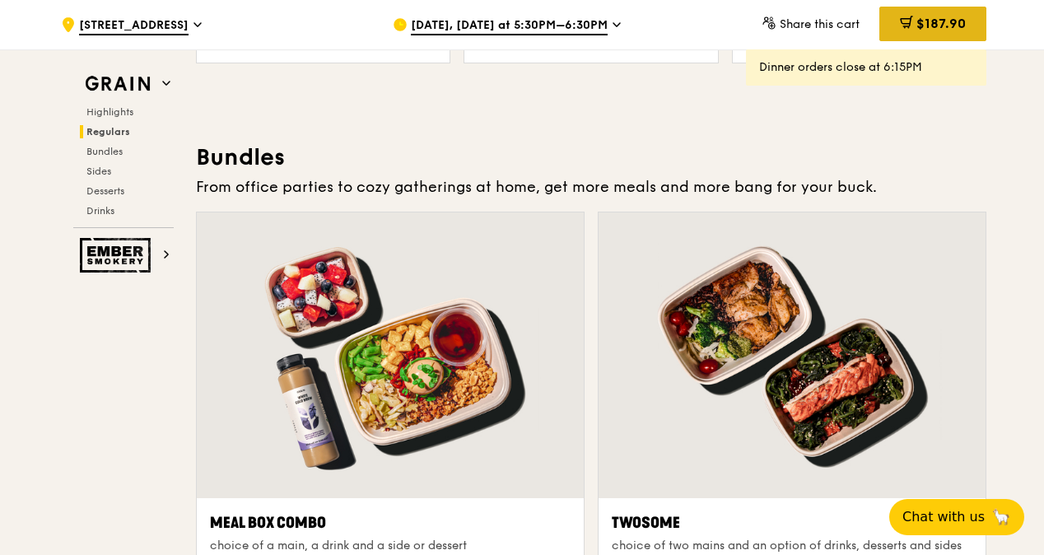
click at [928, 17] on span "$187.90" at bounding box center [941, 24] width 49 height 16
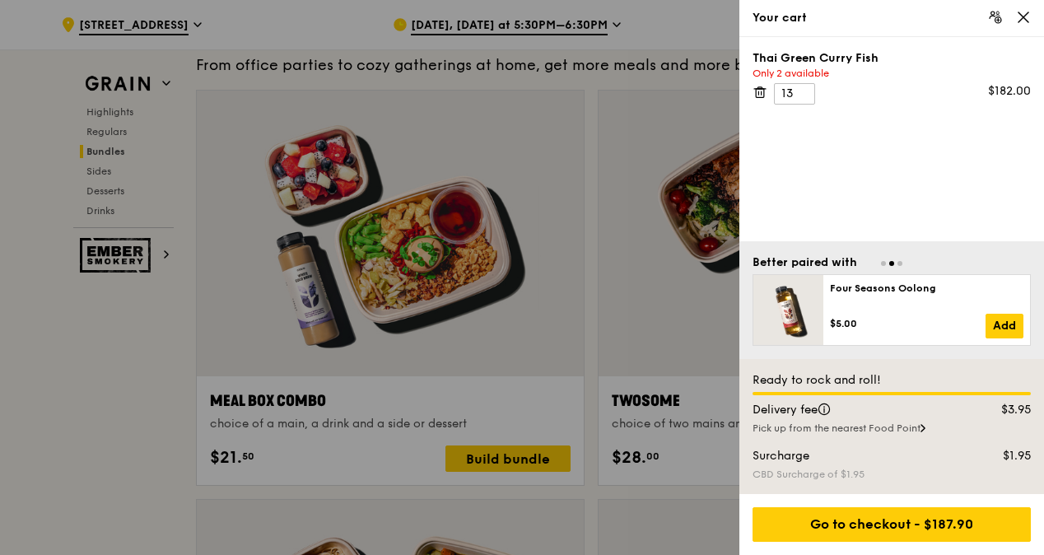
scroll to position [2467, 0]
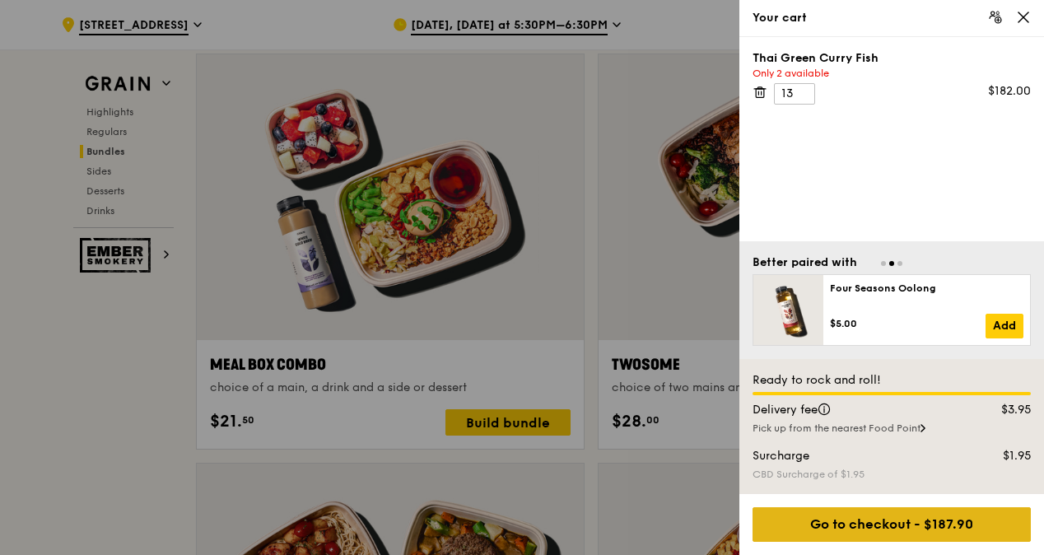
click at [835, 521] on div "Go to checkout - $187.90" at bounding box center [892, 524] width 278 height 35
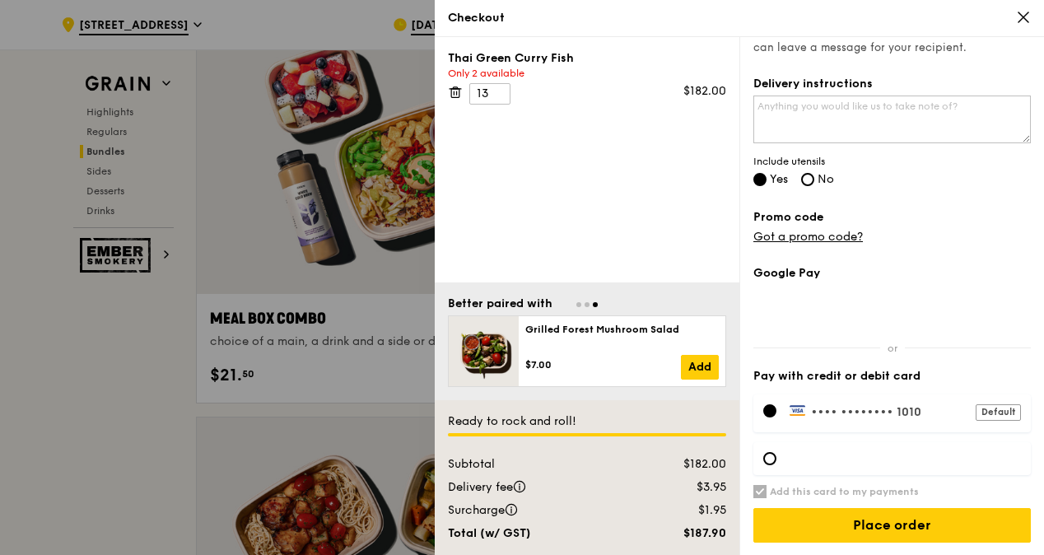
scroll to position [2549, 0]
